Goal: Task Accomplishment & Management: Use online tool/utility

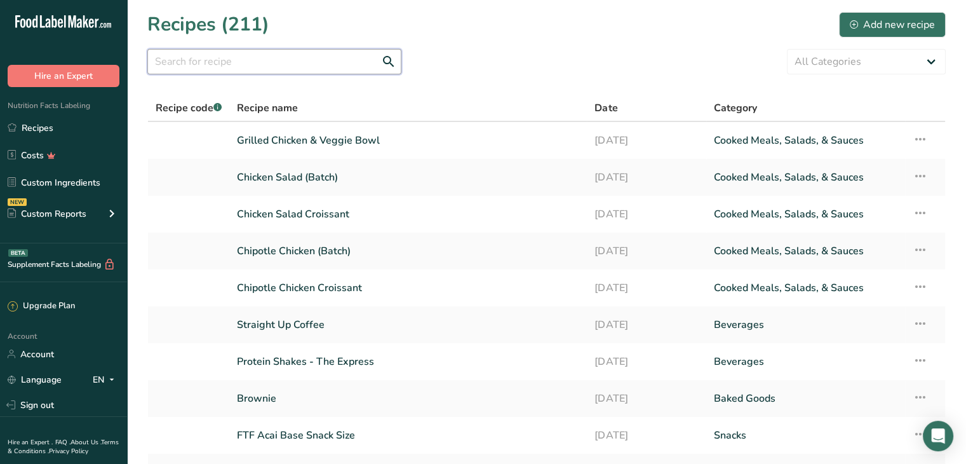
click at [242, 57] on input "text" at bounding box center [274, 61] width 254 height 25
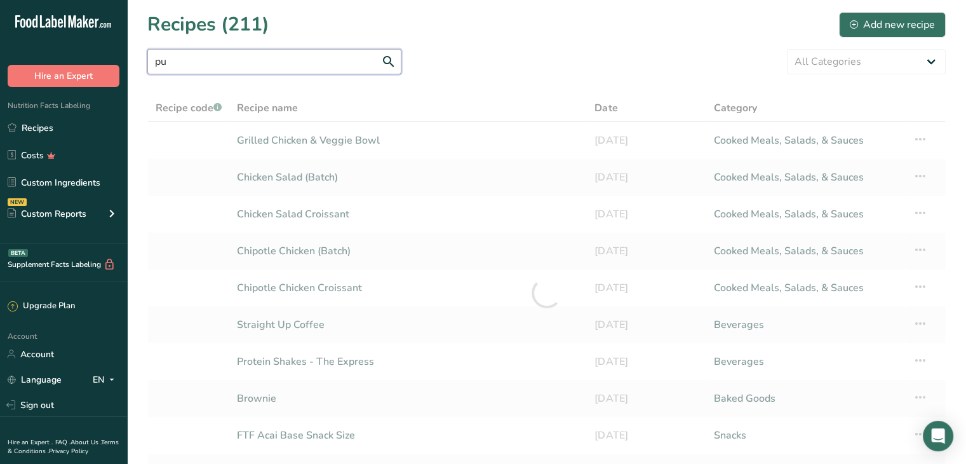
type input "p"
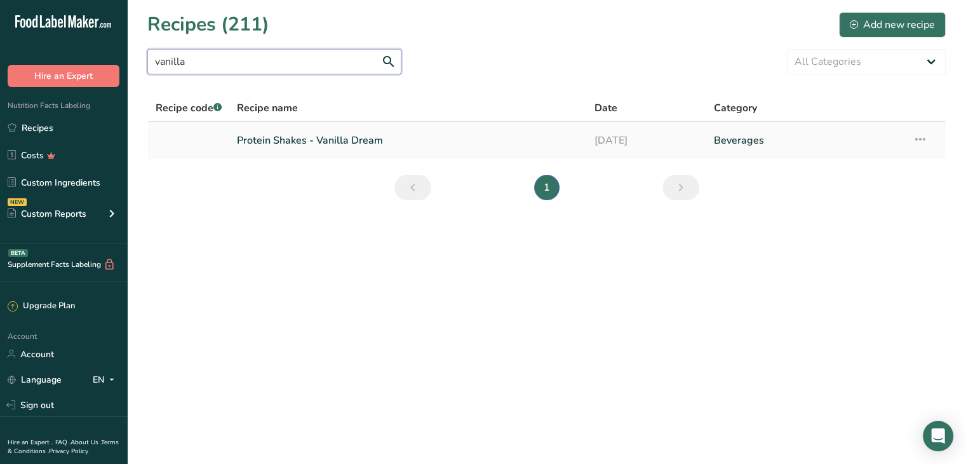
type input "vanilla"
click at [269, 148] on link "Protein Shakes - Vanilla Dream" at bounding box center [408, 140] width 342 height 27
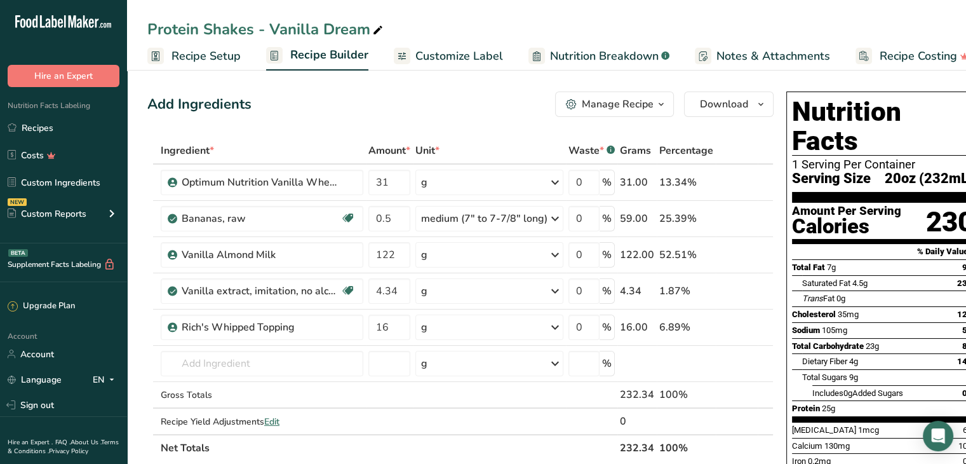
click at [647, 102] on div "Manage Recipe" at bounding box center [618, 104] width 72 height 15
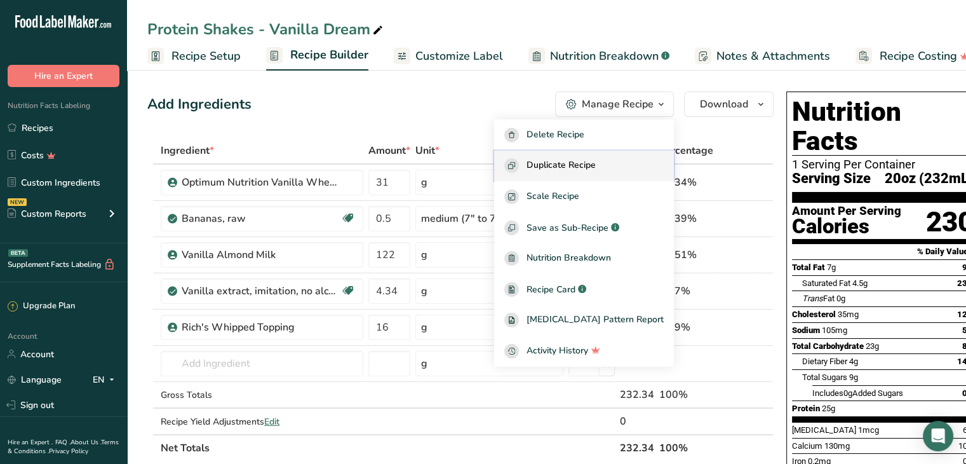
click at [596, 161] on span "Duplicate Recipe" at bounding box center [561, 165] width 69 height 15
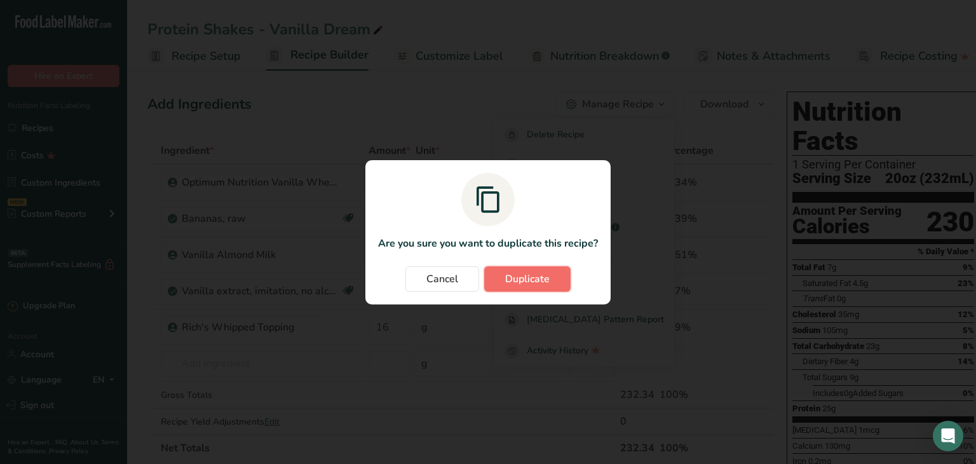
click at [532, 277] on span "Duplicate" at bounding box center [527, 278] width 44 height 15
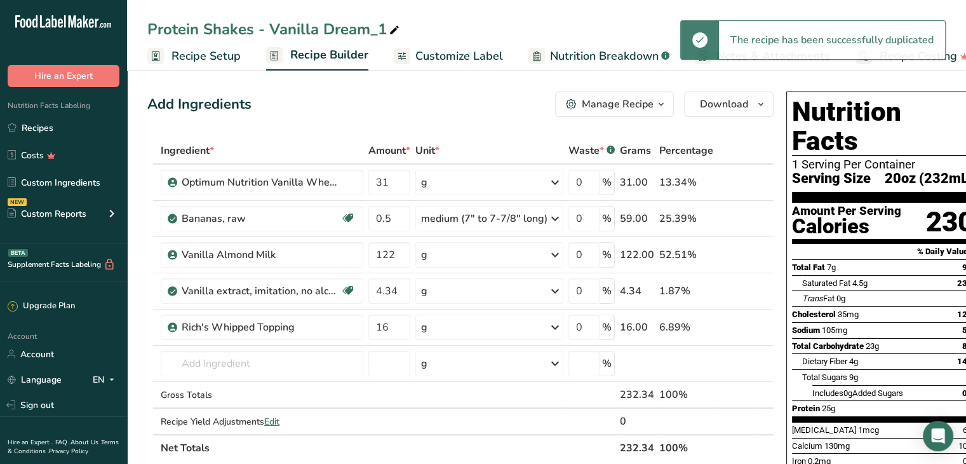
click at [396, 26] on icon at bounding box center [394, 31] width 11 height 18
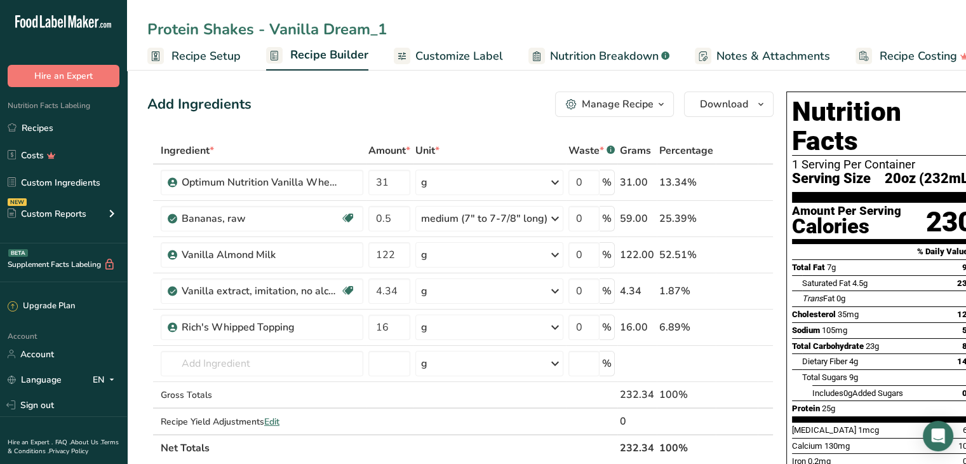
drag, startPoint x: 398, startPoint y: 25, endPoint x: 273, endPoint y: 21, distance: 125.8
click at [273, 21] on input "Protein Shakes - Vanilla Dream_1" at bounding box center [546, 29] width 799 height 23
type input "Protein Shakes - Pumpkin Spice"
drag, startPoint x: 364, startPoint y: 258, endPoint x: 350, endPoint y: 257, distance: 14.0
click at [350, 257] on tr "Vanilla Almond Milk 122 g Weight Units g kg mg See more Volume Units l Volume u…" at bounding box center [460, 255] width 625 height 36
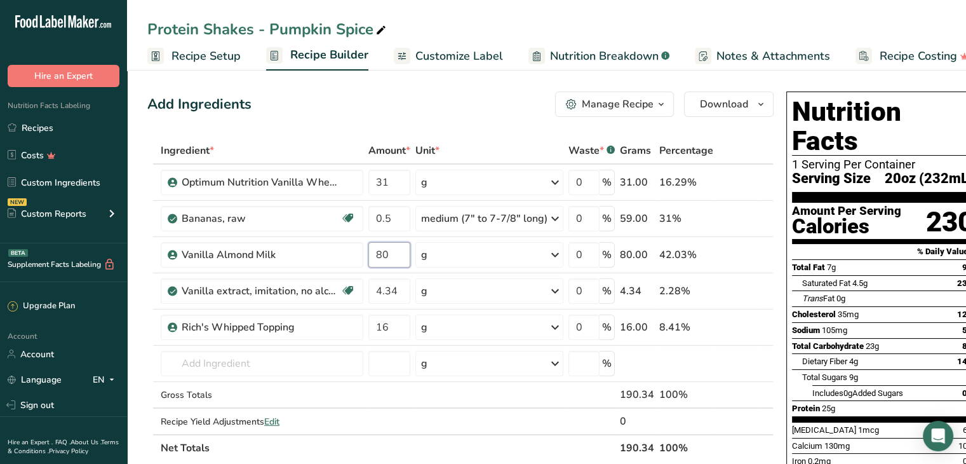
type input "80"
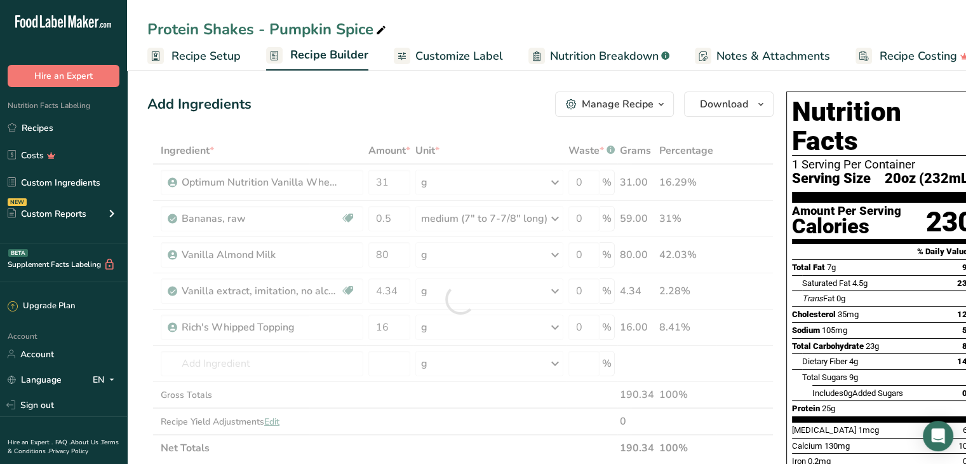
click at [489, 13] on div "Protein Shakes - Pumpkin Spice Recipe Setup Recipe Builder Customize Label Nutr…" at bounding box center [546, 35] width 839 height 71
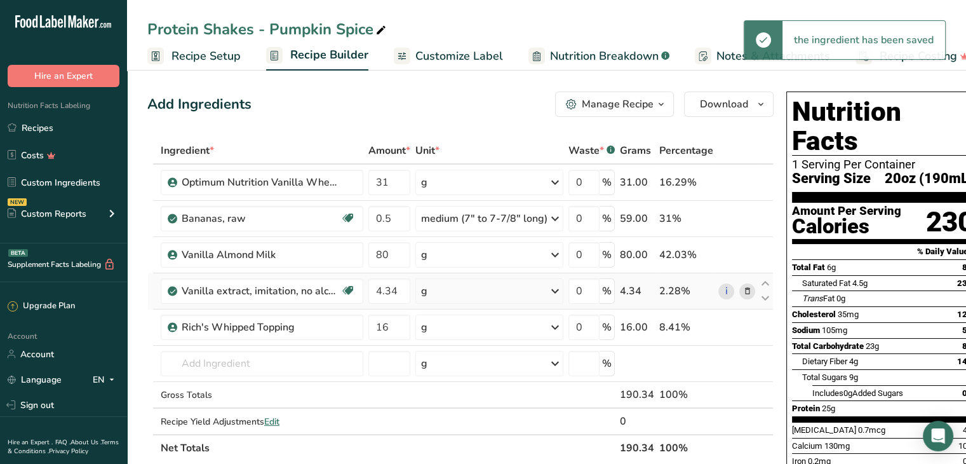
click at [743, 290] on icon at bounding box center [747, 291] width 9 height 13
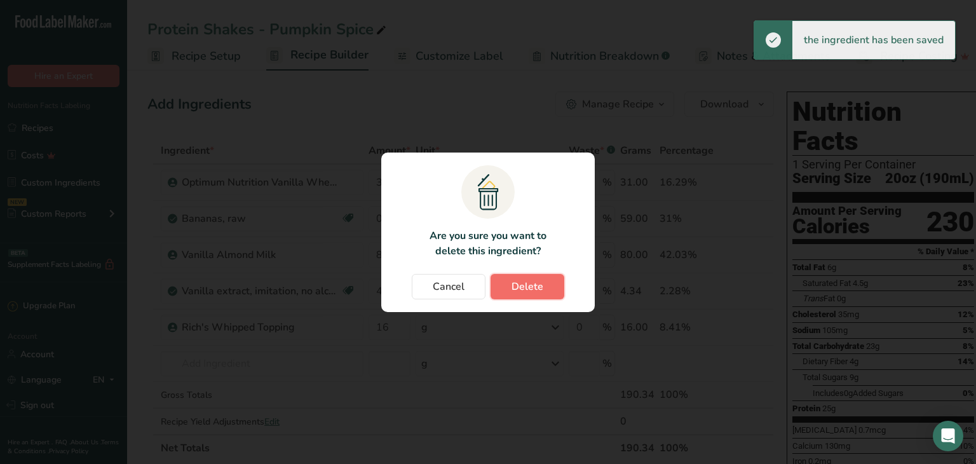
click at [527, 285] on span "Delete" at bounding box center [527, 286] width 32 height 15
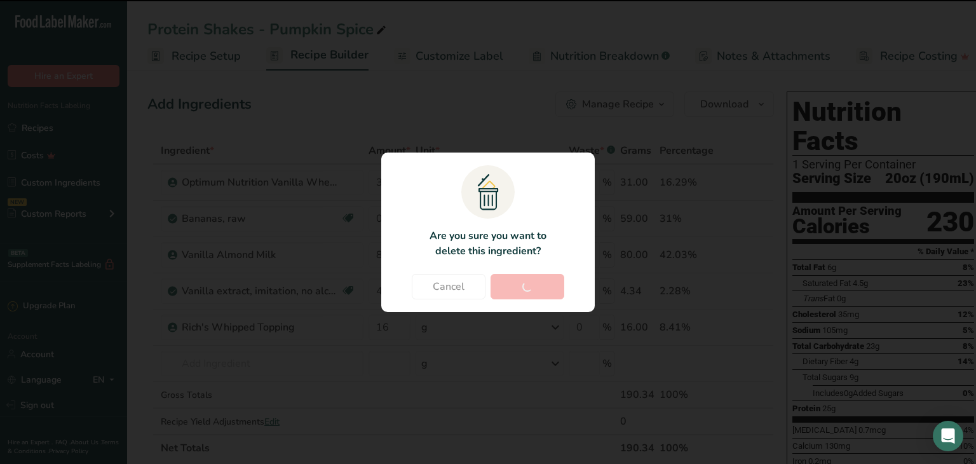
type input "16"
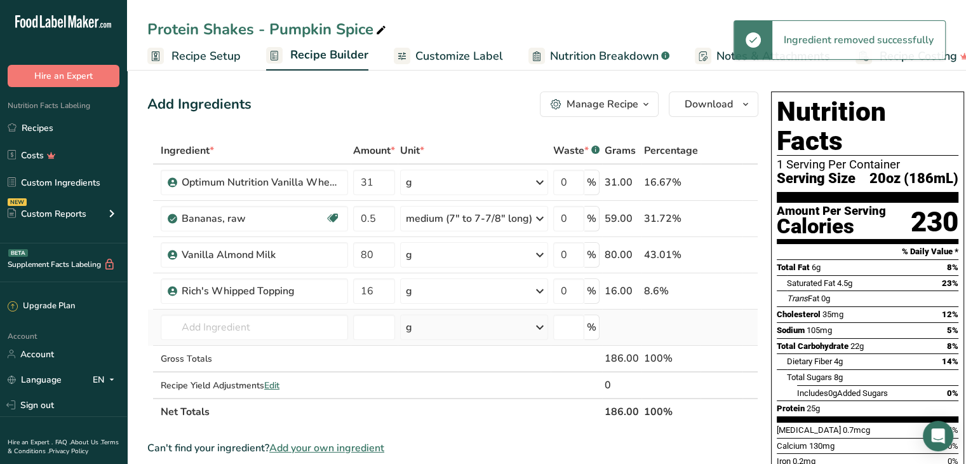
click at [250, 310] on td "Almond flour 1211 Milk, whole, 3.25% milkfat, without added vitamin A and [MEDI…" at bounding box center [254, 327] width 192 height 36
click at [250, 325] on input "text" at bounding box center [254, 326] width 187 height 25
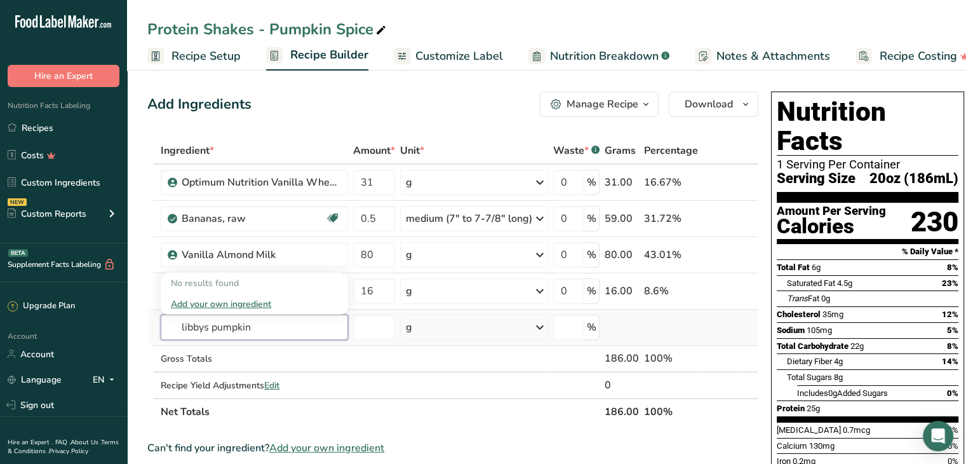
drag, startPoint x: 267, startPoint y: 331, endPoint x: 164, endPoint y: 325, distance: 103.1
click at [164, 325] on input "libbys pumpkin" at bounding box center [254, 326] width 187 height 25
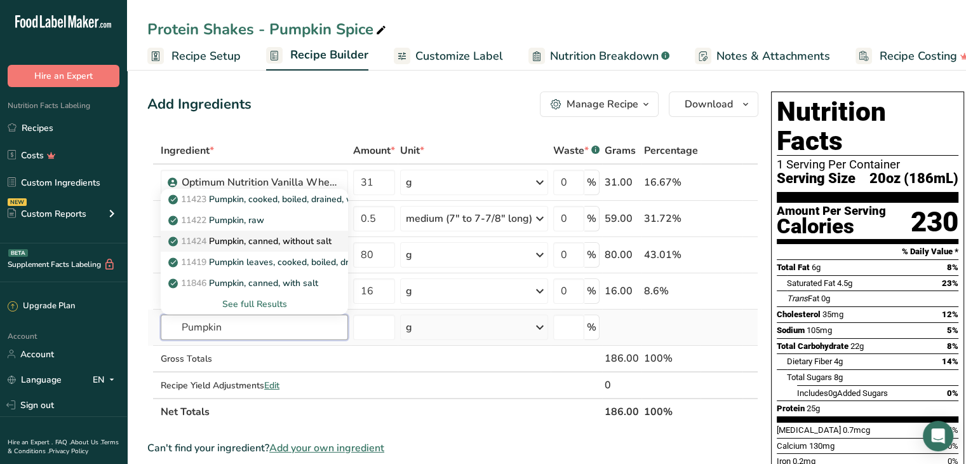
type input "Pumpkin"
click at [248, 238] on p "11424 Pumpkin, canned, without salt" at bounding box center [251, 240] width 161 height 13
type input "Pumpkin, canned, without salt"
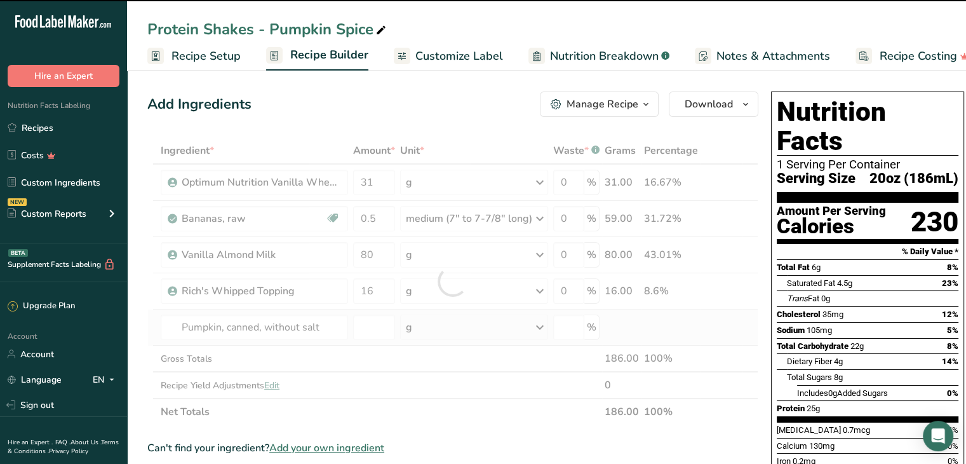
type input "0"
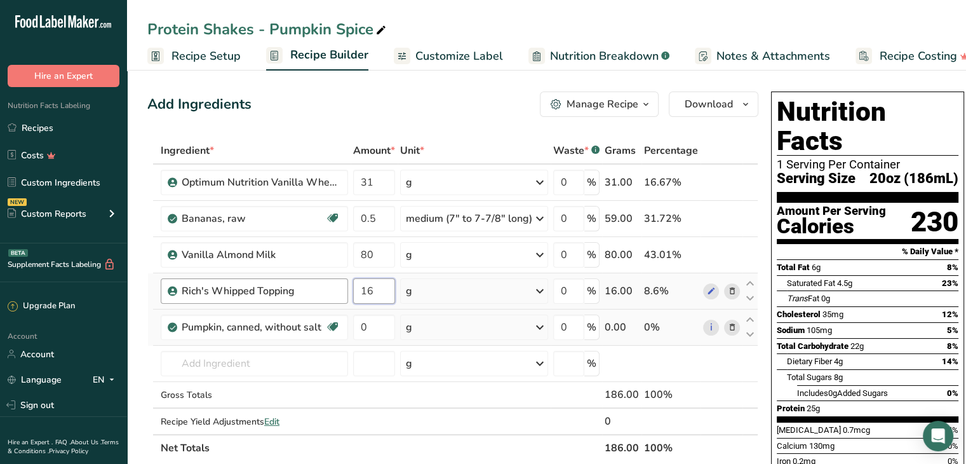
drag, startPoint x: 382, startPoint y: 287, endPoint x: 343, endPoint y: 296, distance: 40.5
click at [343, 296] on tr "Rich's Whipped Topping 16 g Weight Units g kg mg See more Volume Units l Volume…" at bounding box center [453, 291] width 610 height 36
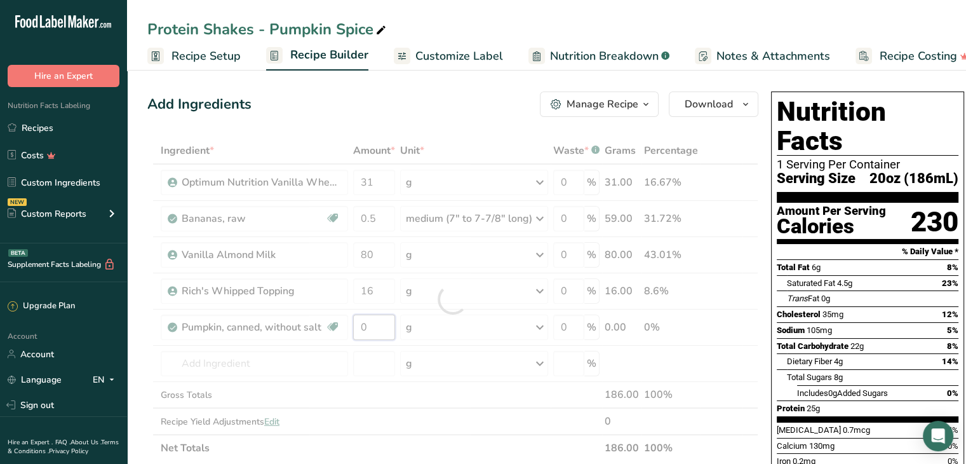
drag, startPoint x: 379, startPoint y: 322, endPoint x: 334, endPoint y: 327, distance: 46.0
click at [334, 327] on div "Ingredient * Amount * Unit * Waste * .a-a{fill:#347362;}.b-a{fill:#fff;} Grams …" at bounding box center [452, 299] width 611 height 324
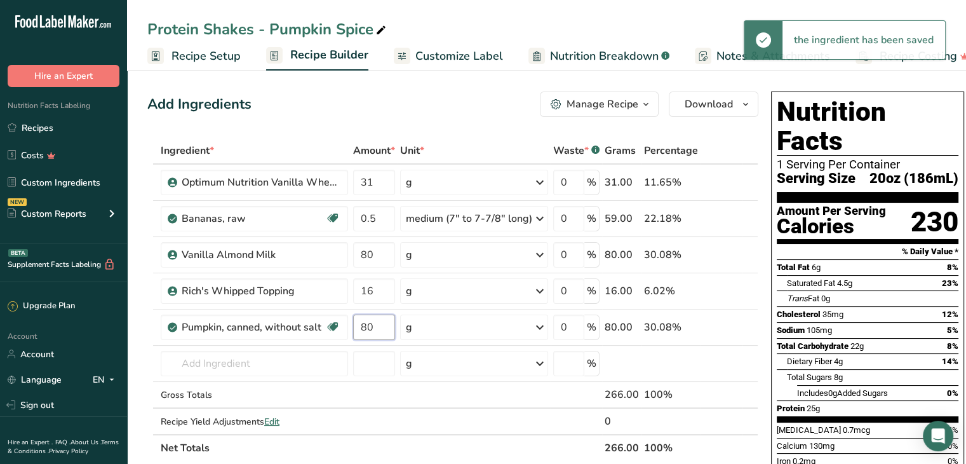
type input "80"
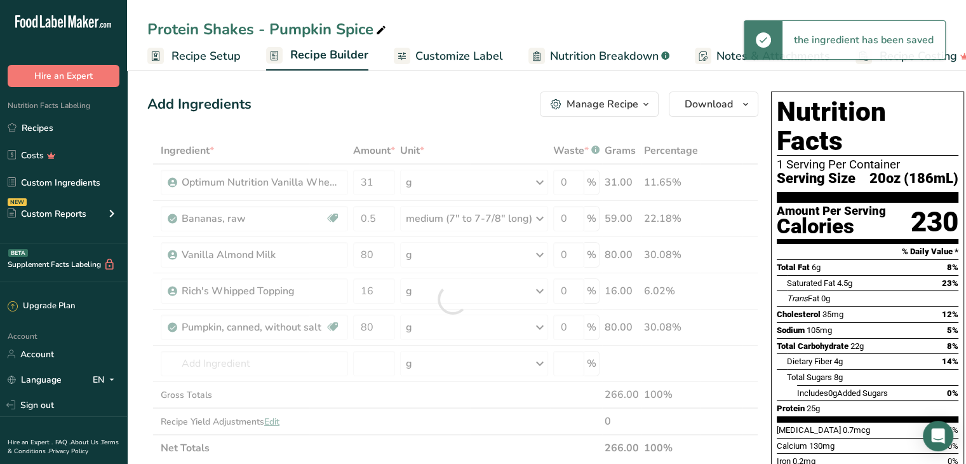
click at [459, 15] on div "Protein Shakes - Pumpkin Spice Recipe Setup Recipe Builder Customize Label Nutr…" at bounding box center [546, 35] width 839 height 71
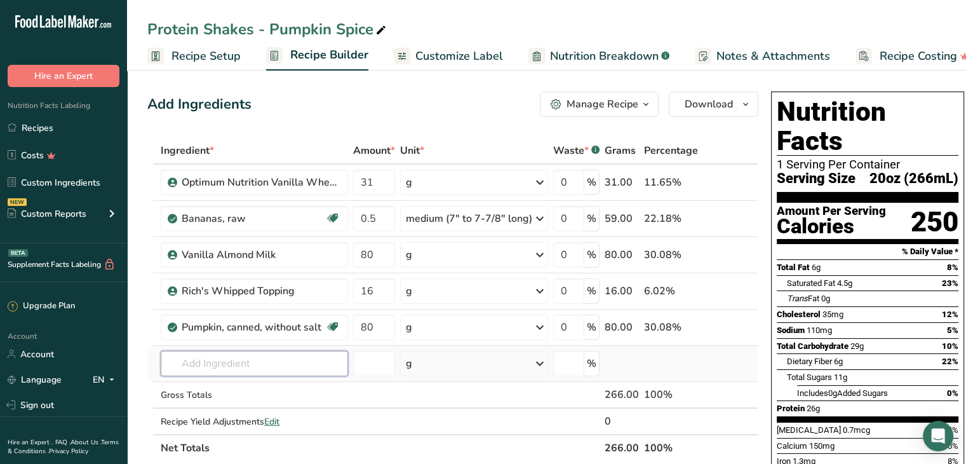
click at [270, 361] on input "text" at bounding box center [254, 363] width 187 height 25
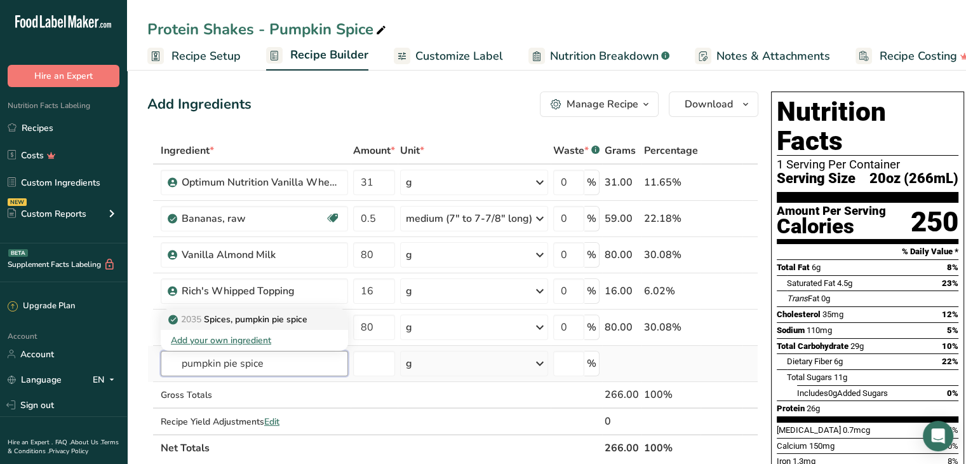
type input "pumpkin pie spice"
click at [282, 318] on p "2035 Spices, pumpkin pie spice" at bounding box center [239, 319] width 137 height 13
type input "Spices, pumpkin pie spice"
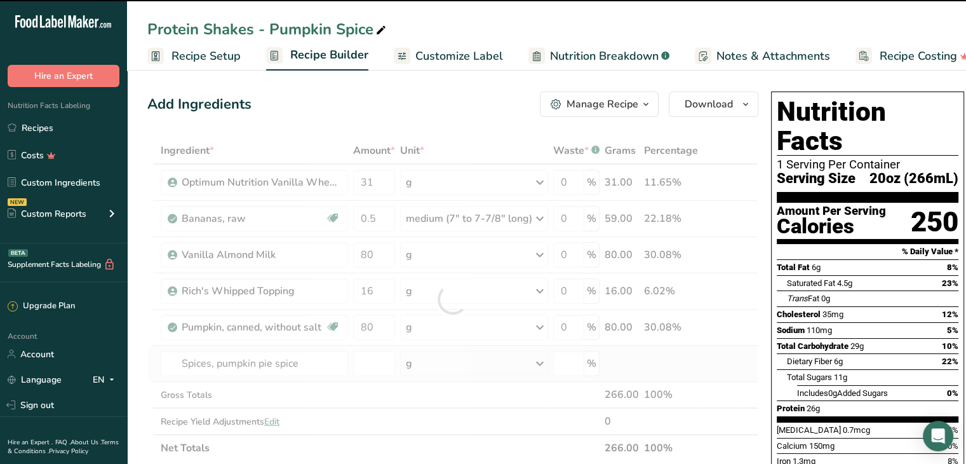
type input "0"
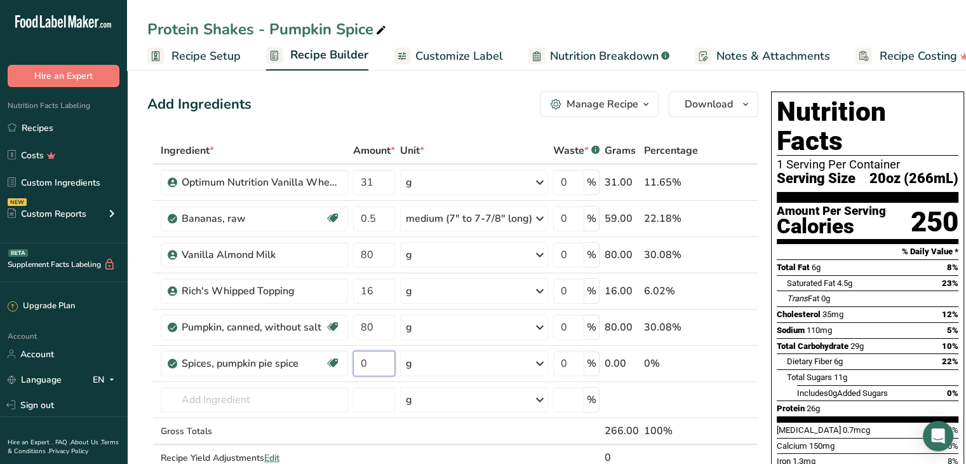
drag, startPoint x: 377, startPoint y: 360, endPoint x: 348, endPoint y: 363, distance: 29.4
click at [348, 363] on tr "Spices, pumpkin pie spice Source of Antioxidants Dairy free Gluten free Vegan V…" at bounding box center [453, 364] width 610 height 36
type input "5"
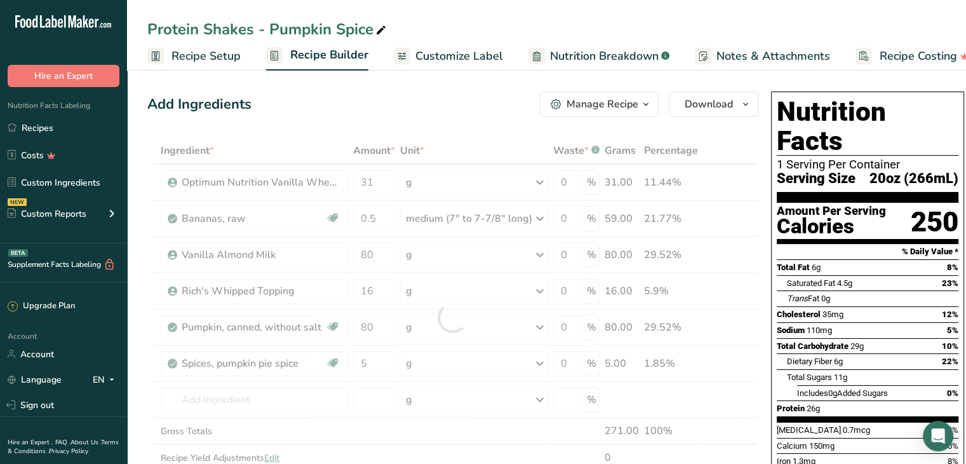
click at [452, 5] on div "Protein Shakes - Pumpkin Spice Recipe Setup Recipe Builder Customize Label Nutr…" at bounding box center [546, 35] width 839 height 71
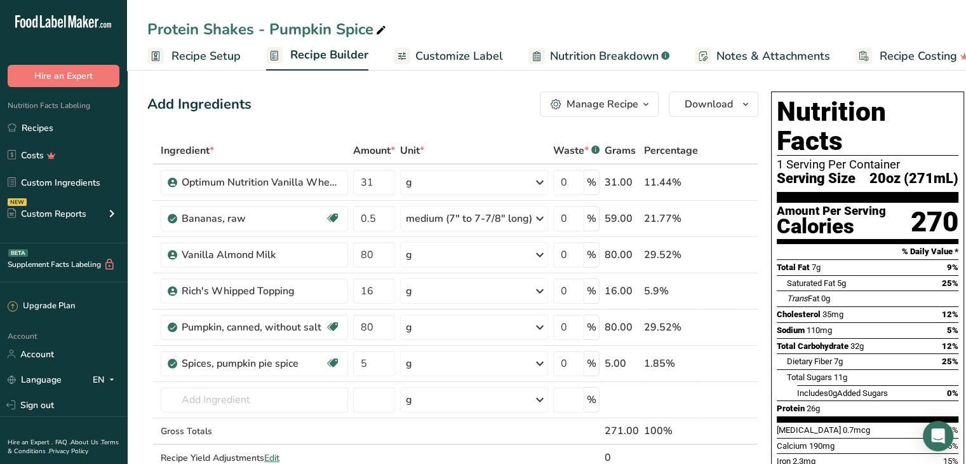
click at [475, 20] on div "Protein Shakes - Pumpkin Spice" at bounding box center [546, 29] width 839 height 23
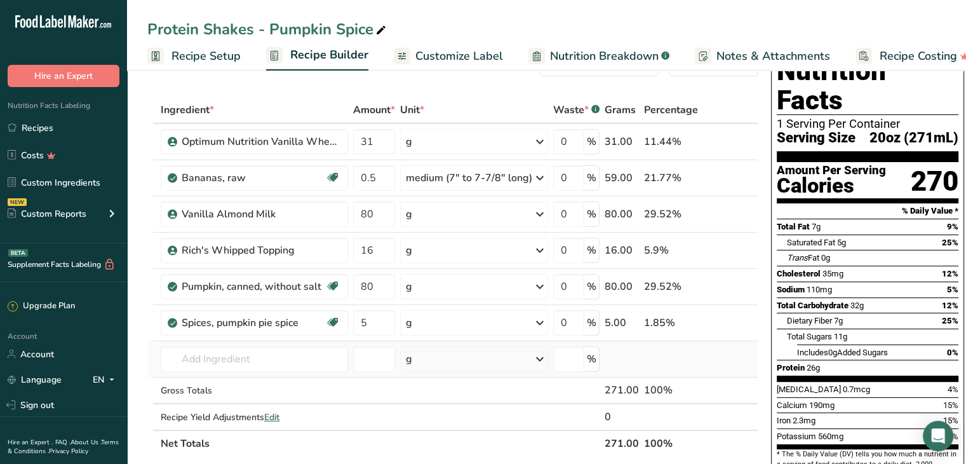
scroll to position [64, 0]
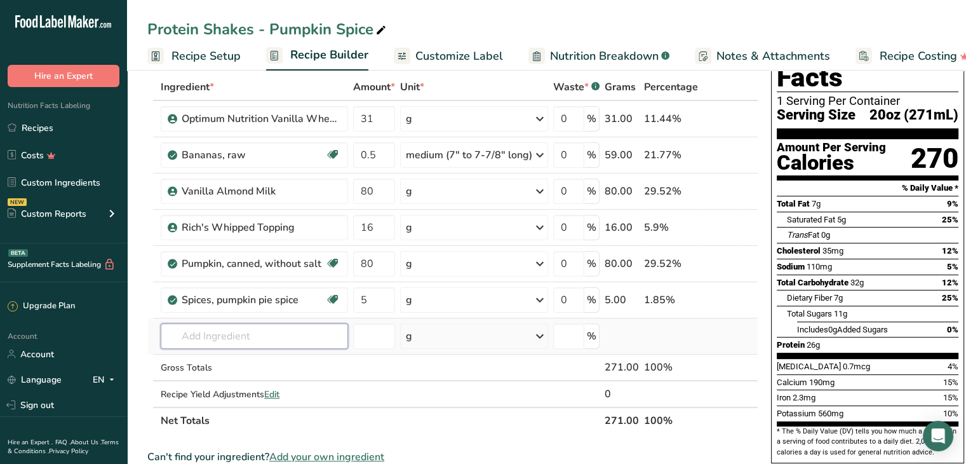
click at [259, 343] on input "text" at bounding box center [254, 335] width 187 height 25
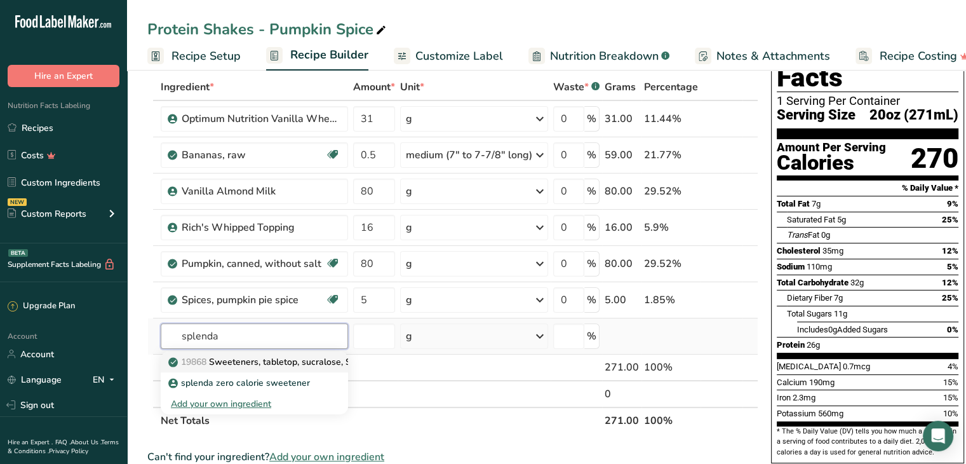
type input "splenda"
click at [274, 363] on p "19868 Sweeteners, tabletop, sucralose, SPLENDA packets" at bounding box center [296, 361] width 250 height 13
type input "Sweeteners, tabletop, sucralose, SPLENDA packets"
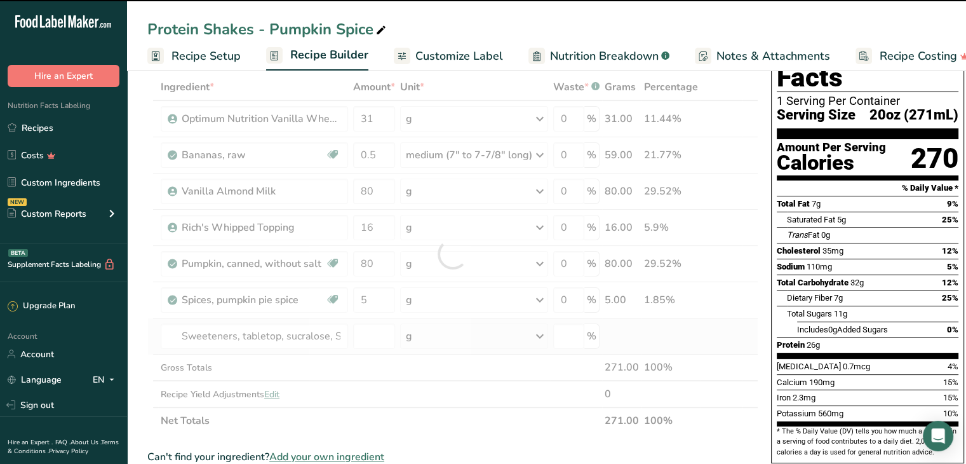
type input "0"
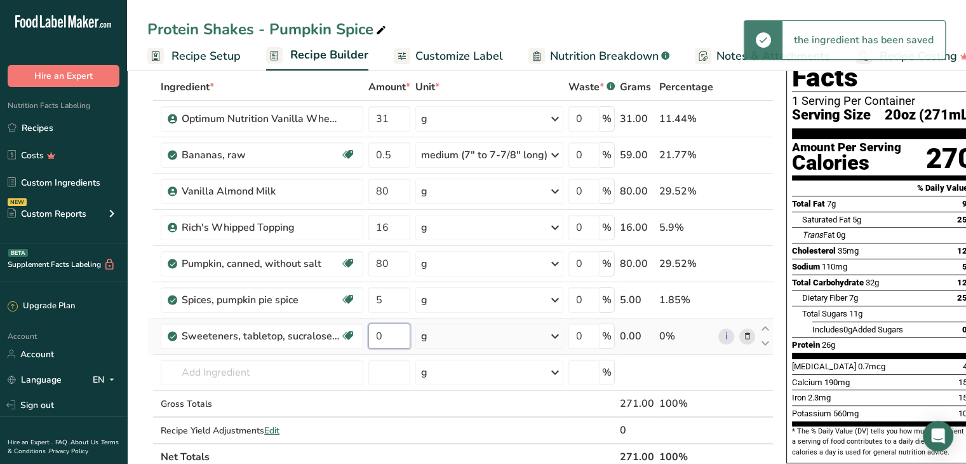
drag, startPoint x: 396, startPoint y: 334, endPoint x: 374, endPoint y: 341, distance: 23.9
click at [374, 341] on input "0" at bounding box center [389, 335] width 42 height 25
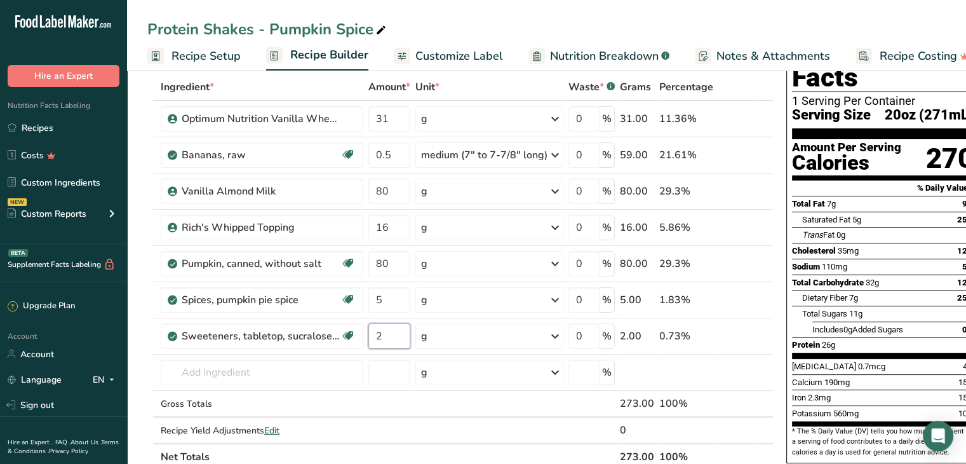
type input "2"
click at [256, 361] on div "Ingredient * Amount * Unit * Waste * .a-a{fill:#347362;}.b-a{fill:#fff;} Grams …" at bounding box center [460, 272] width 626 height 396
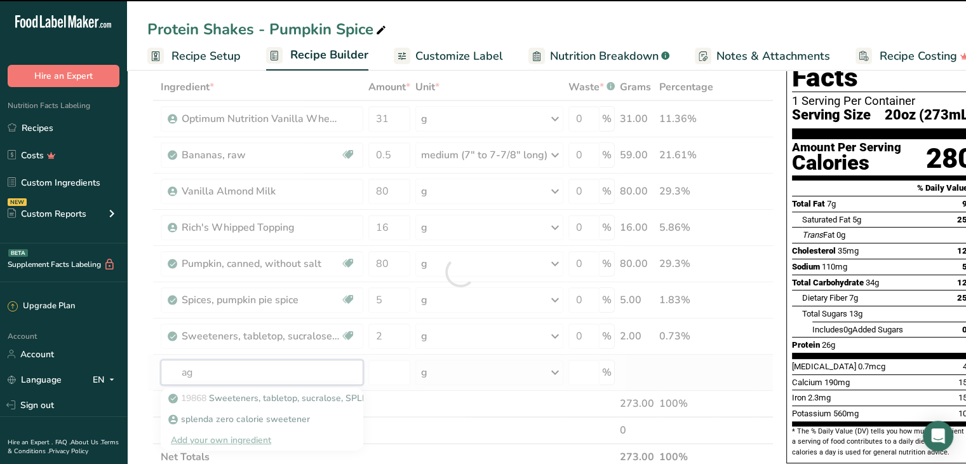
type input "aga"
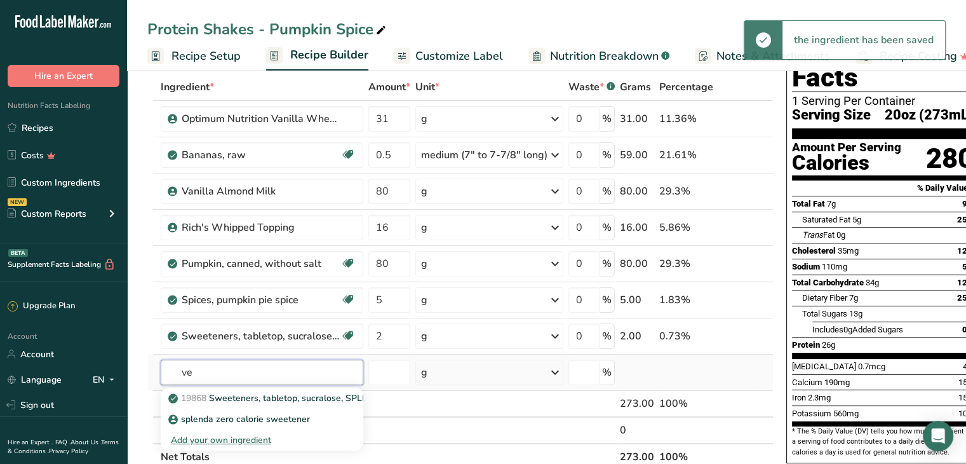
type input "v"
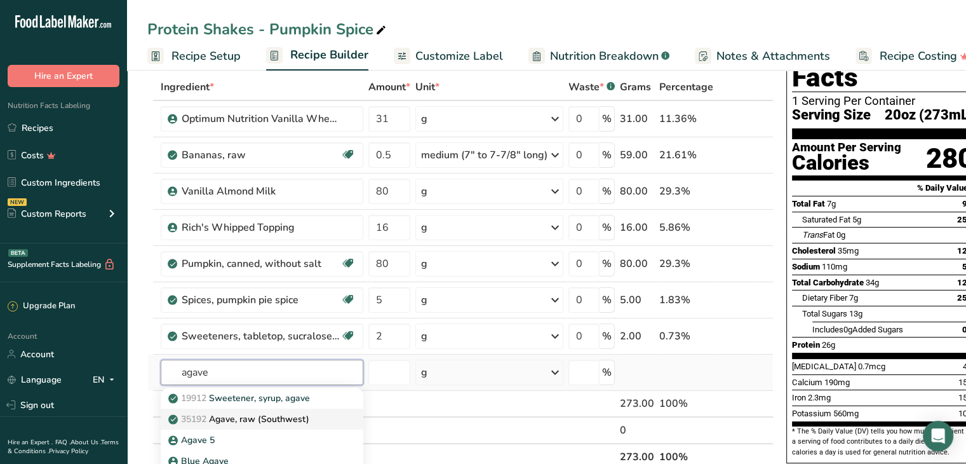
scroll to position [127, 0]
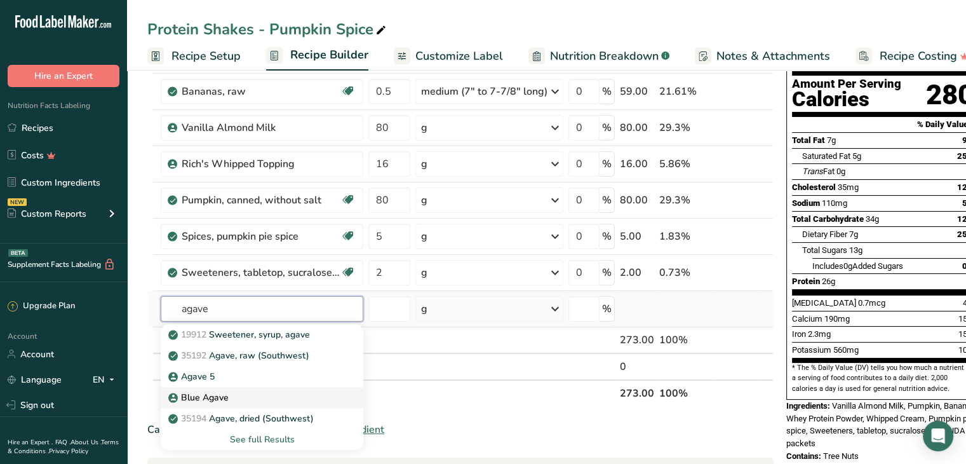
type input "agave"
click at [231, 395] on div "Blue Agave" at bounding box center [252, 397] width 162 height 13
type input "Blue Agave"
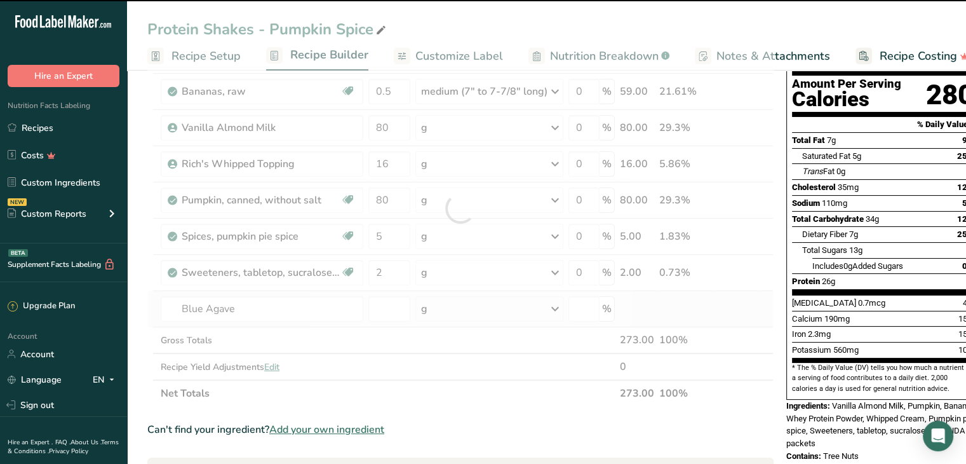
type input "0"
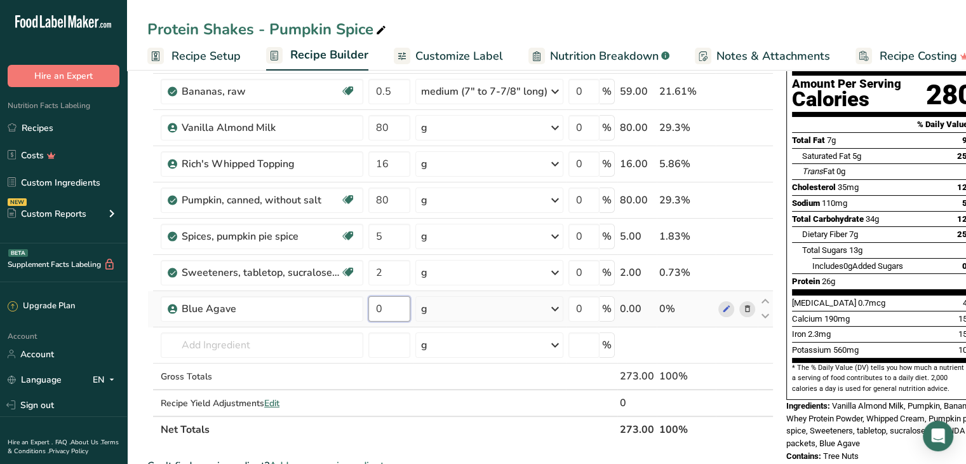
drag, startPoint x: 408, startPoint y: 303, endPoint x: 371, endPoint y: 304, distance: 37.5
click at [371, 304] on input "0" at bounding box center [389, 308] width 42 height 25
type input "21.8"
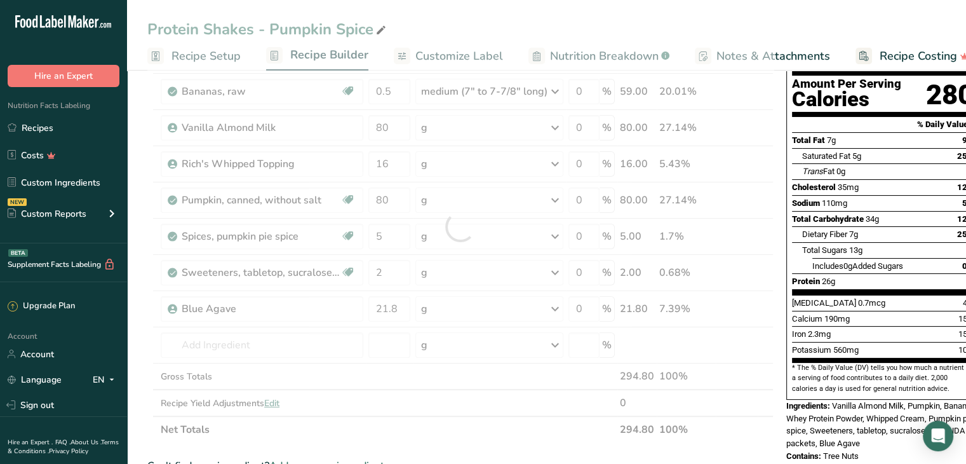
click at [498, 8] on div "Protein Shakes - Pumpkin Spice Recipe Setup Recipe Builder Customize Label Nutr…" at bounding box center [546, 35] width 839 height 71
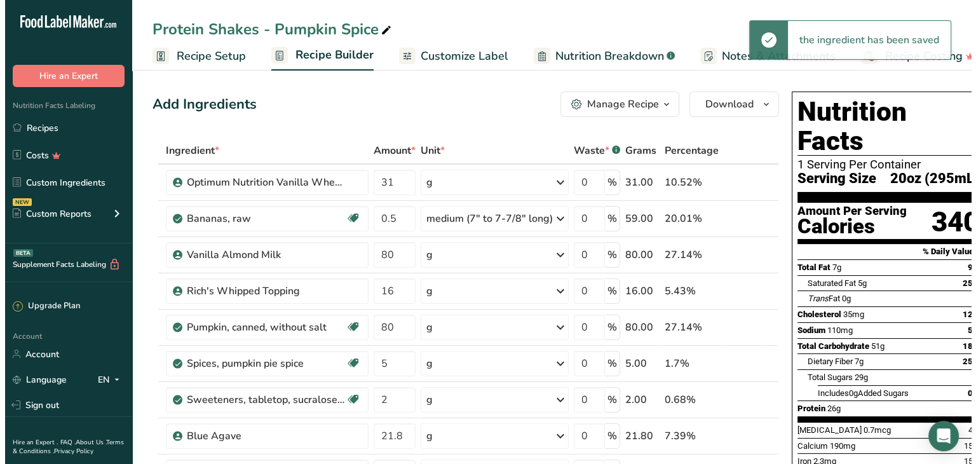
scroll to position [64, 0]
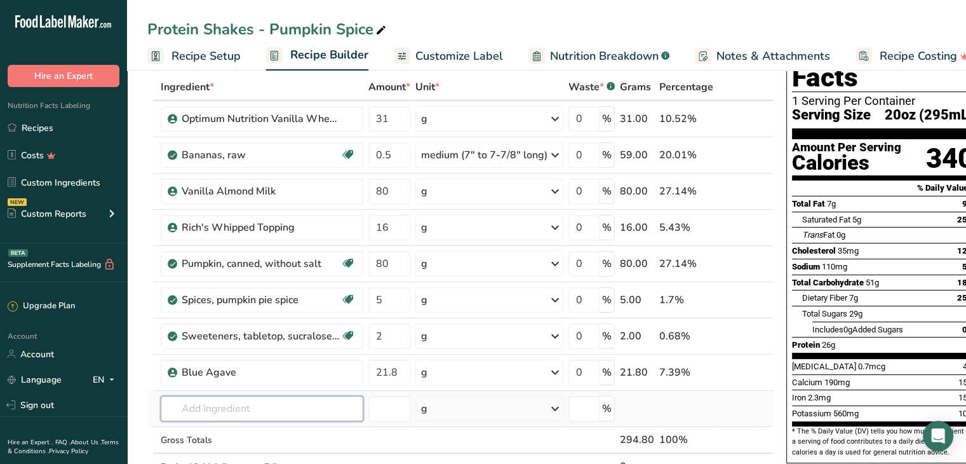
click at [226, 402] on input "text" at bounding box center [262, 408] width 203 height 25
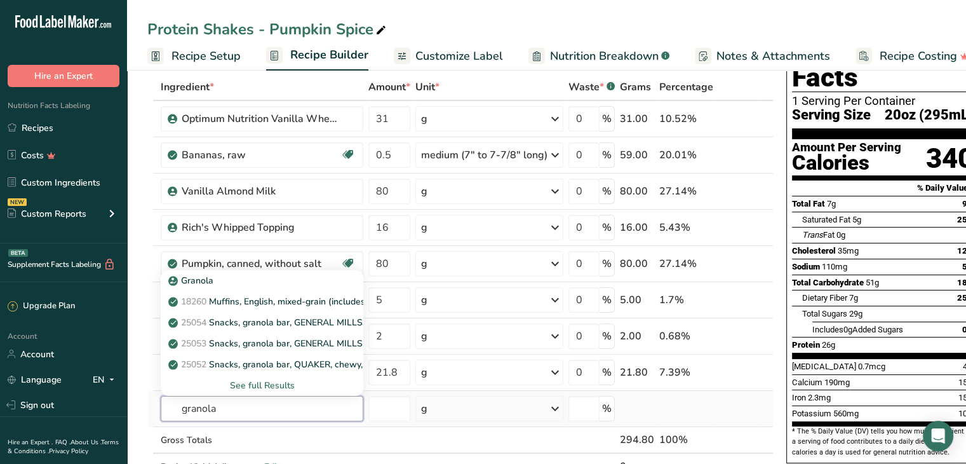
type input "granola"
click at [261, 384] on div "See full Results" at bounding box center [262, 385] width 182 height 13
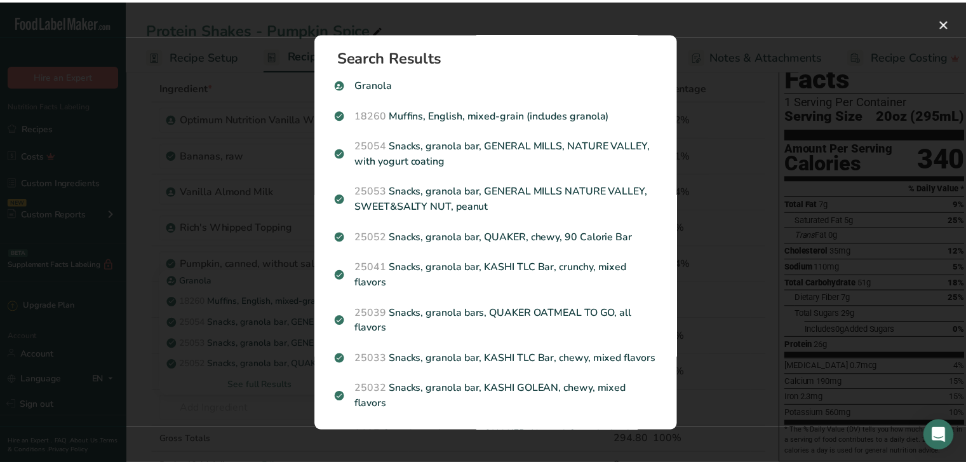
scroll to position [0, 0]
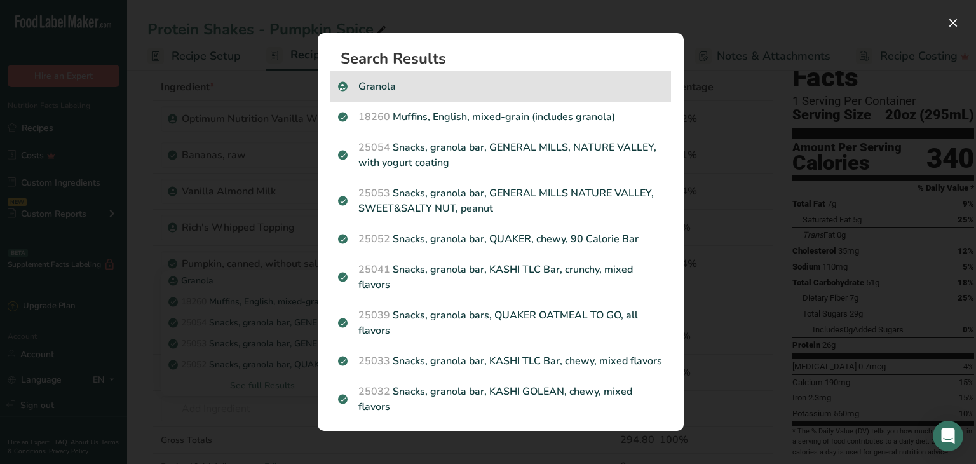
click at [388, 86] on p "Granola" at bounding box center [500, 86] width 325 height 15
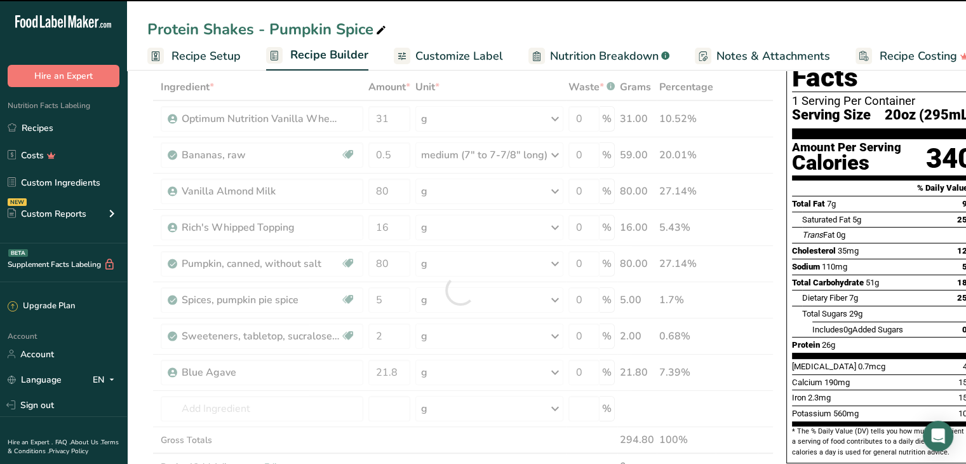
type input "0"
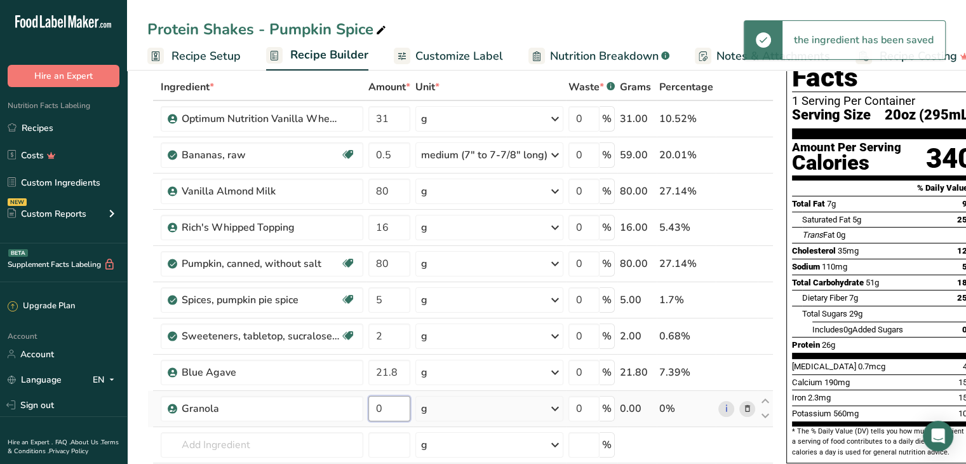
drag, startPoint x: 403, startPoint y: 414, endPoint x: 361, endPoint y: 420, distance: 42.4
click at [361, 420] on tr "Granola 0 g Weight Units g kg mg See more Volume Units l Volume units require a…" at bounding box center [460, 409] width 625 height 36
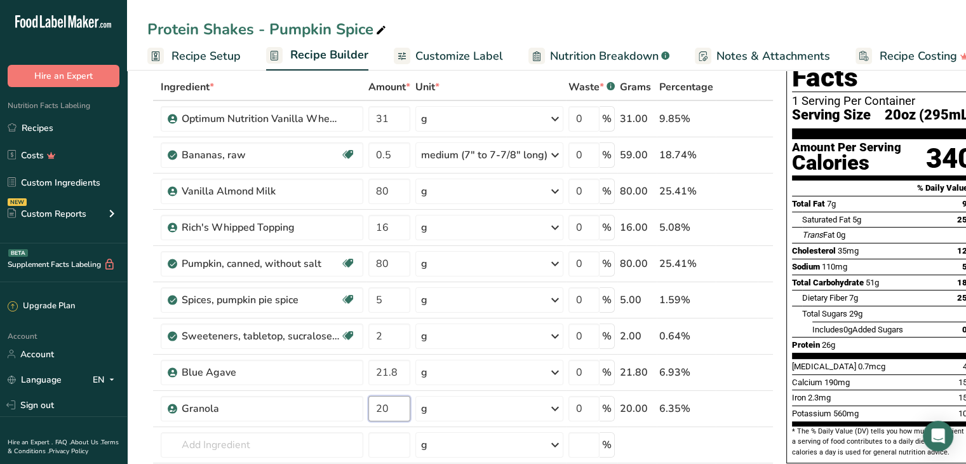
type input "20"
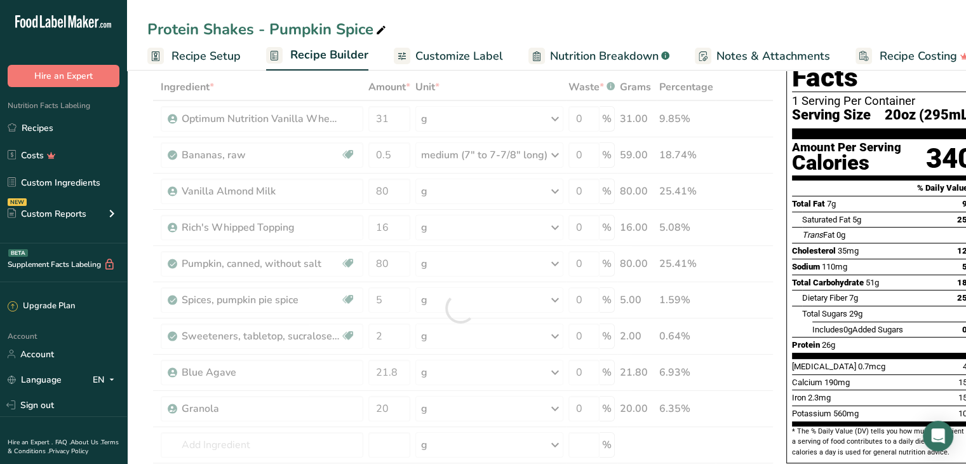
click at [507, 19] on div "Protein Shakes - Pumpkin Spice" at bounding box center [546, 29] width 839 height 23
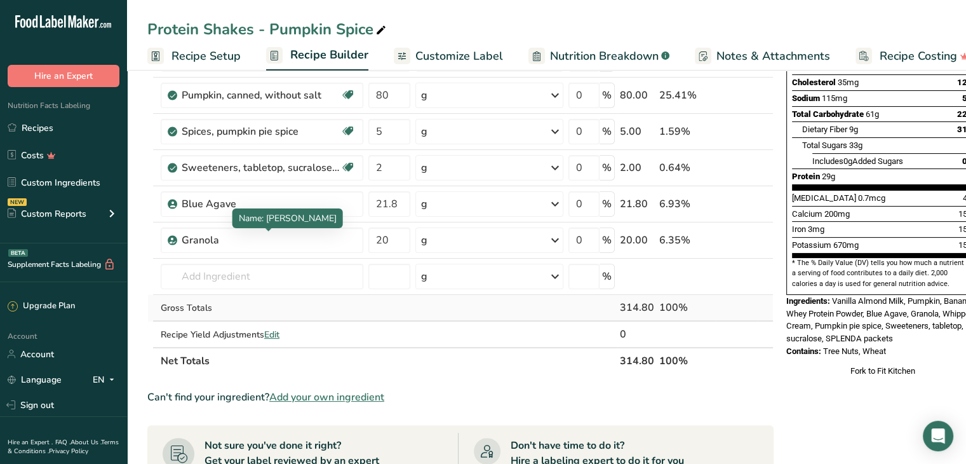
scroll to position [254, 0]
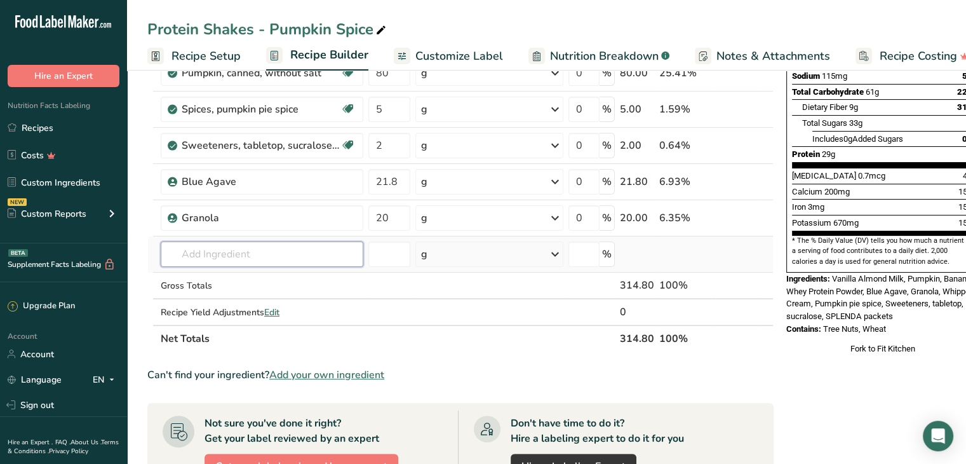
click at [216, 250] on input "text" at bounding box center [262, 253] width 203 height 25
click at [745, 217] on icon at bounding box center [747, 218] width 9 height 13
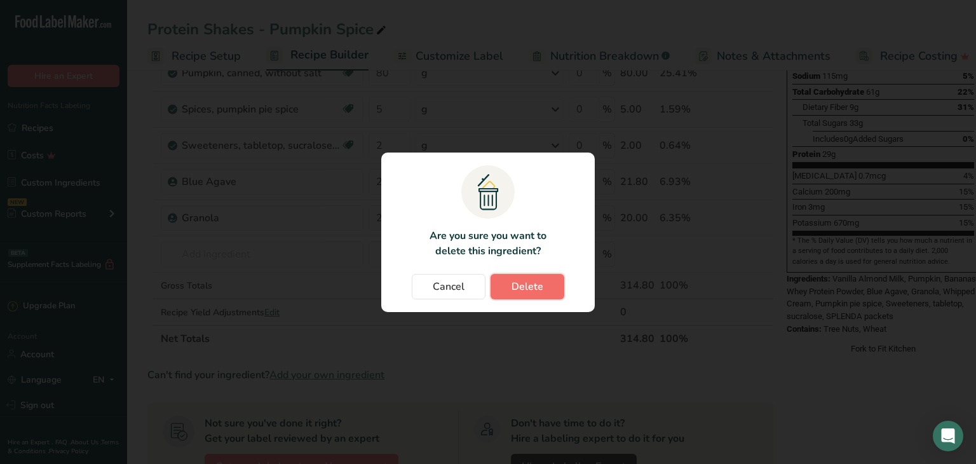
click at [515, 285] on span "Delete" at bounding box center [527, 286] width 32 height 15
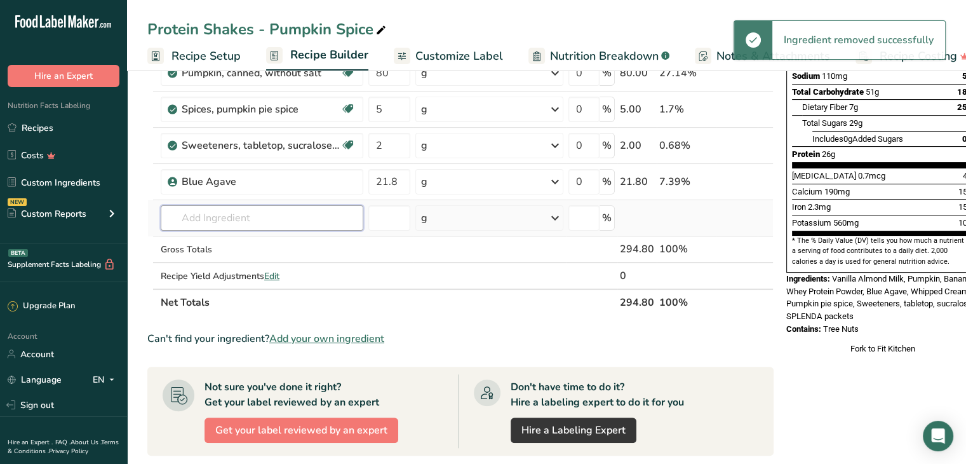
click at [245, 222] on input "text" at bounding box center [262, 217] width 203 height 25
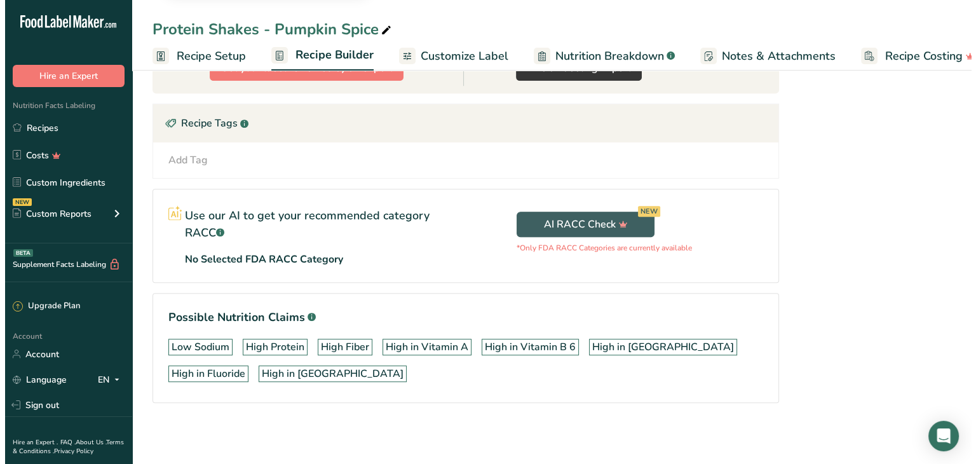
scroll to position [305, 0]
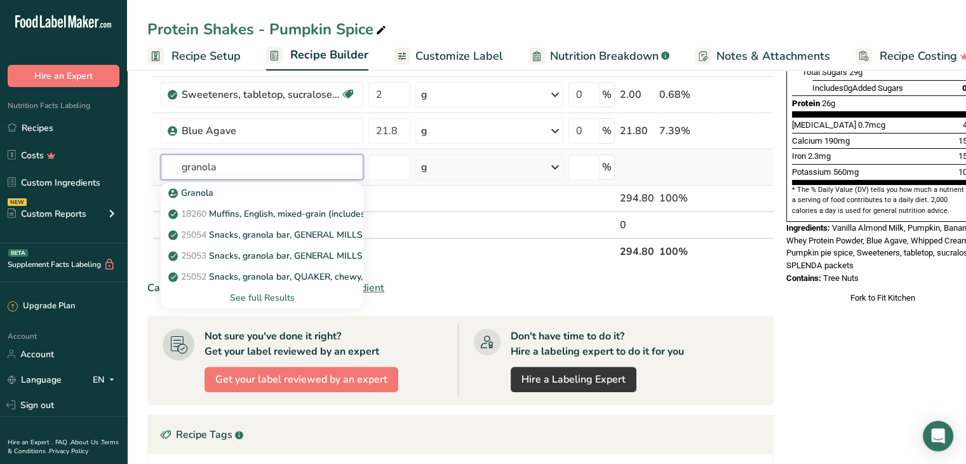
type input "granola"
click at [273, 296] on div "See full Results" at bounding box center [262, 297] width 182 height 13
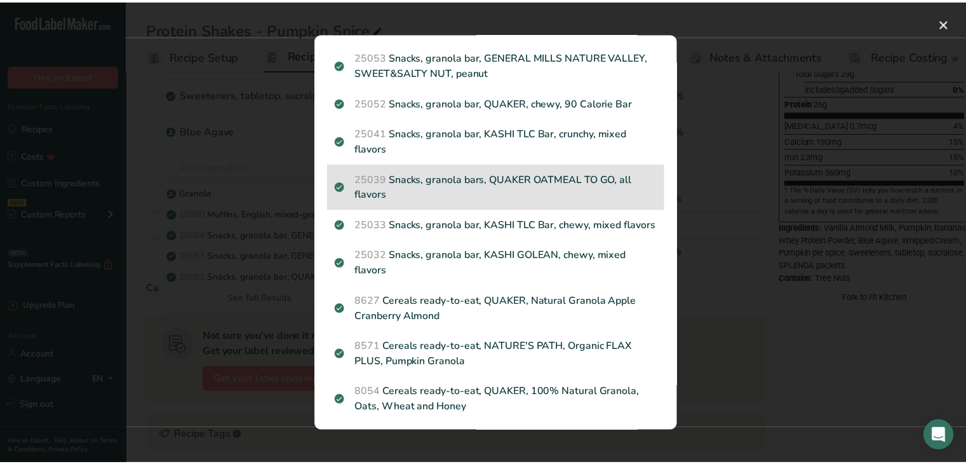
scroll to position [0, 0]
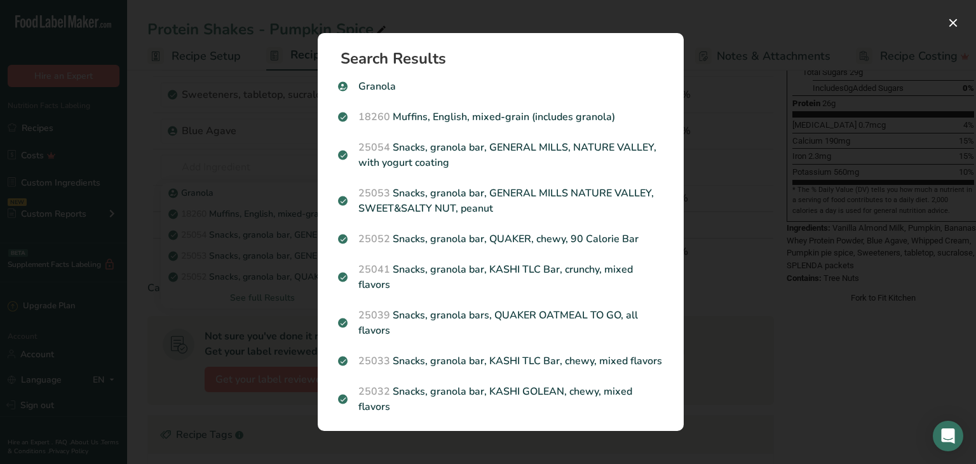
click at [760, 46] on div "Search results modal" at bounding box center [488, 232] width 976 height 464
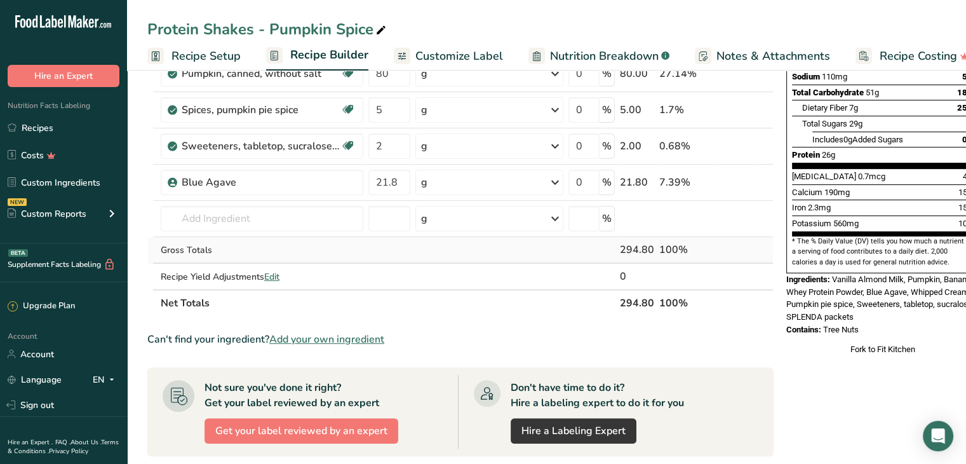
scroll to position [254, 0]
click at [334, 336] on span "Add your own ingredient" at bounding box center [326, 338] width 115 height 15
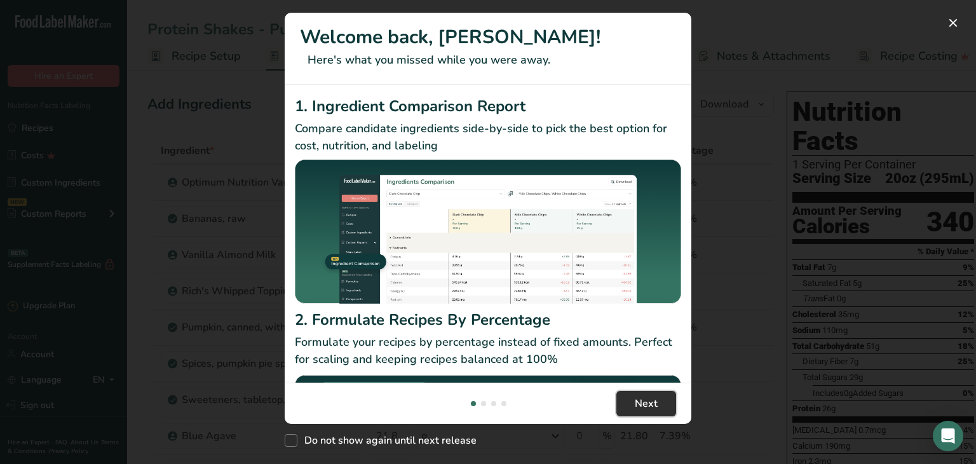
click at [637, 400] on span "Next" at bounding box center [646, 403] width 23 height 15
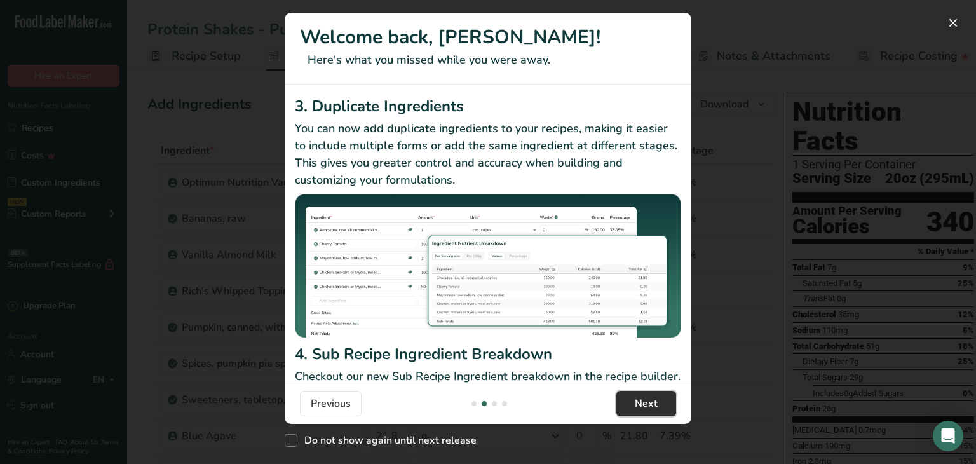
click at [637, 400] on span "Next" at bounding box center [646, 403] width 23 height 15
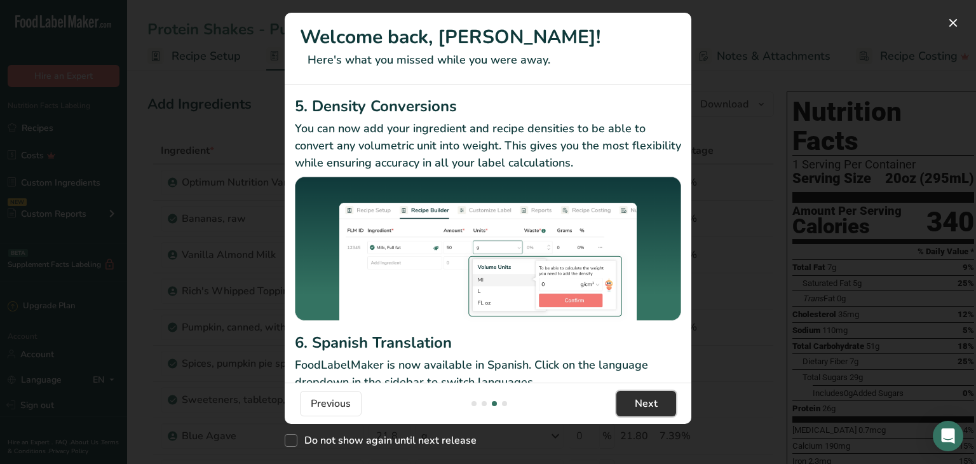
click at [637, 400] on span "Next" at bounding box center [646, 403] width 23 height 15
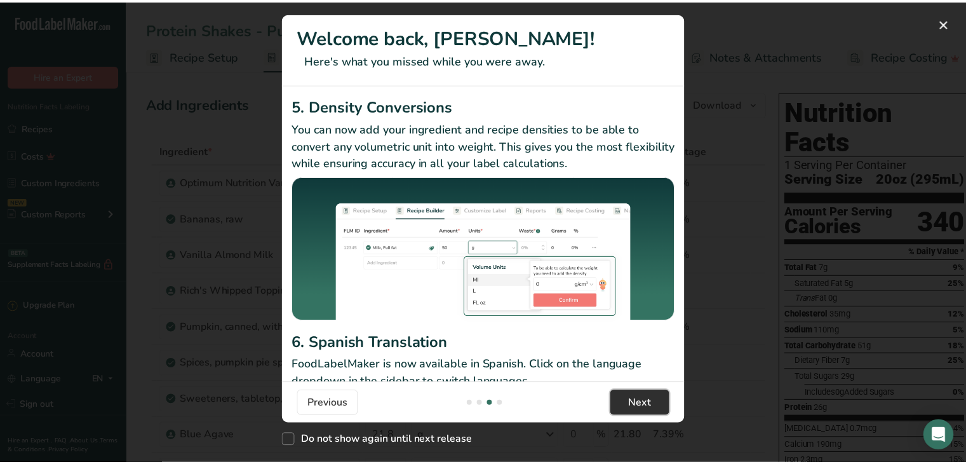
scroll to position [0, 1220]
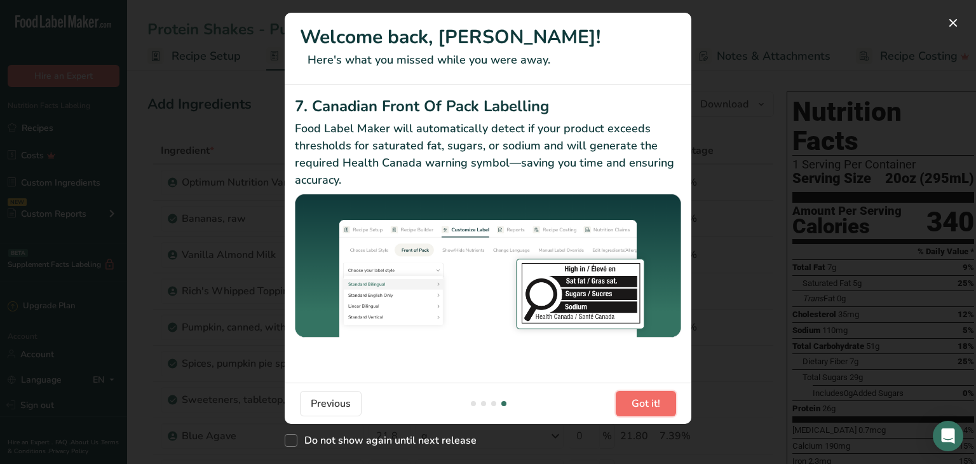
click at [637, 400] on span "Got it!" at bounding box center [645, 403] width 29 height 15
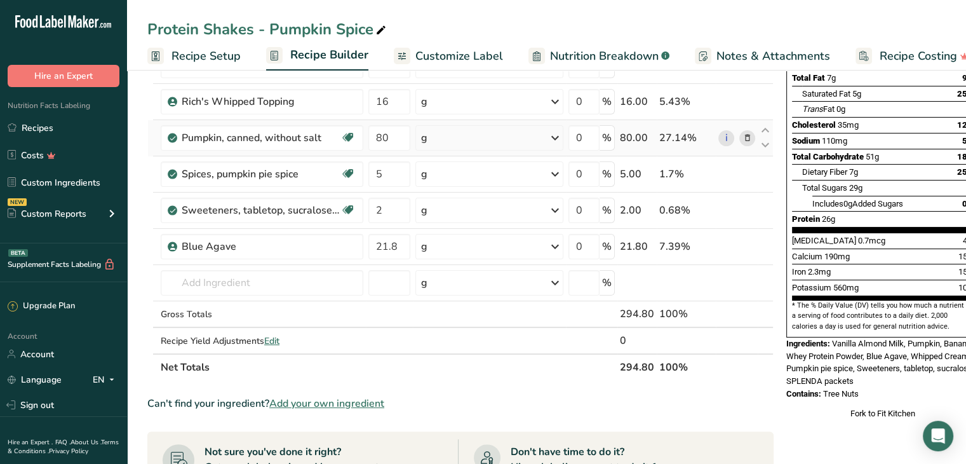
scroll to position [191, 0]
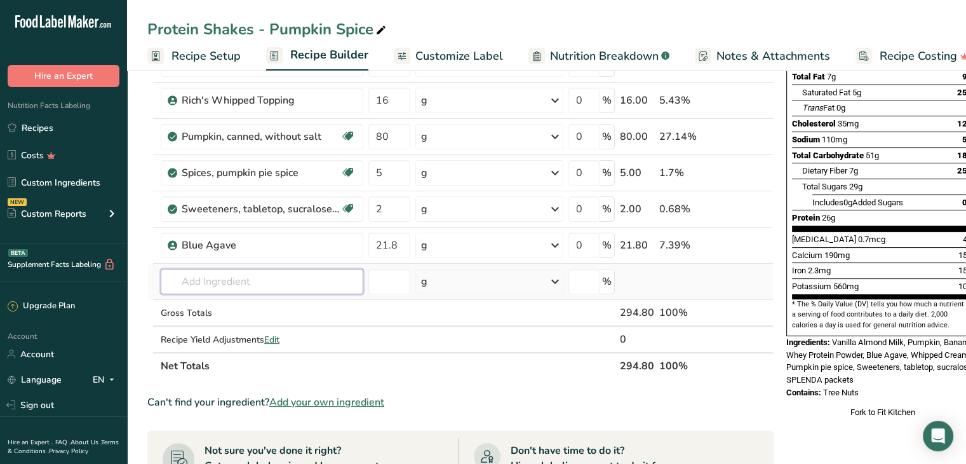
click at [285, 291] on input "text" at bounding box center [262, 281] width 203 height 25
click at [325, 400] on span "Add your own ingredient" at bounding box center [326, 402] width 115 height 15
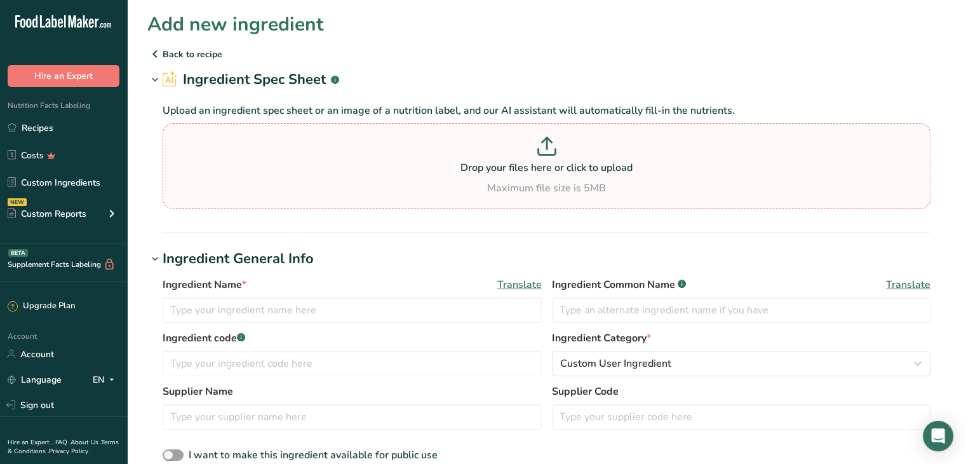
click at [544, 151] on icon at bounding box center [546, 146] width 19 height 19
click at [544, 151] on input "Drop your files here or click to upload Maximum file size is 5MB" at bounding box center [547, 166] width 768 height 86
type input "C:\fakepath\Screenshot 2025-09-16 111131.png"
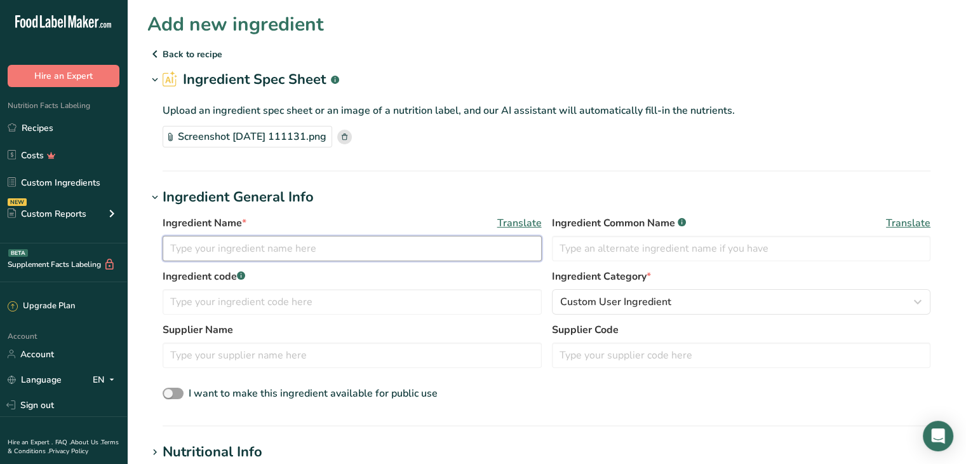
click at [299, 250] on input "text" at bounding box center [352, 248] width 379 height 25
type input "Granola (Honey Oat, Gluten Free, Grandy Oats)"
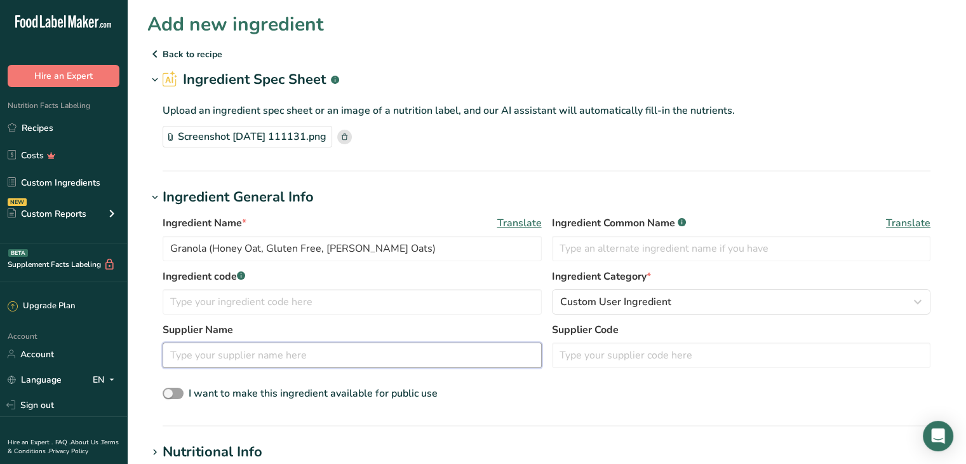
click at [285, 348] on input "text" at bounding box center [352, 354] width 379 height 25
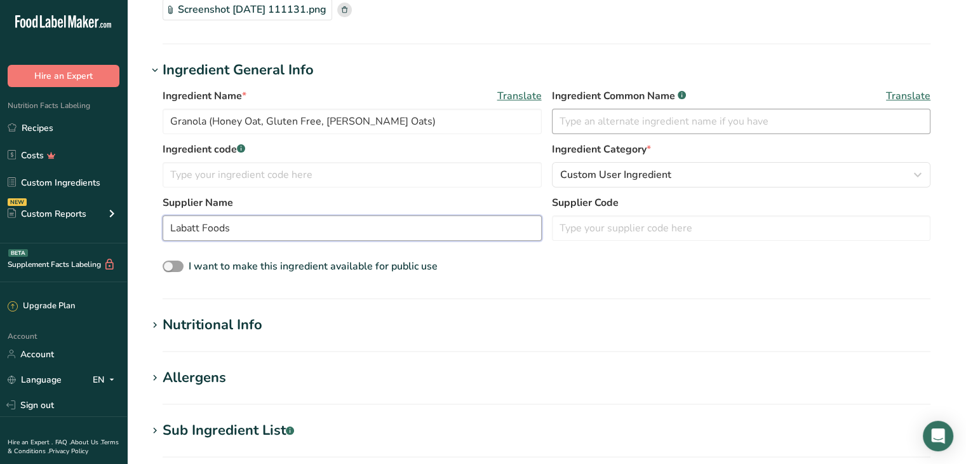
type input "Labatt Foods"
click at [655, 122] on input "text" at bounding box center [741, 121] width 379 height 25
type input "G"
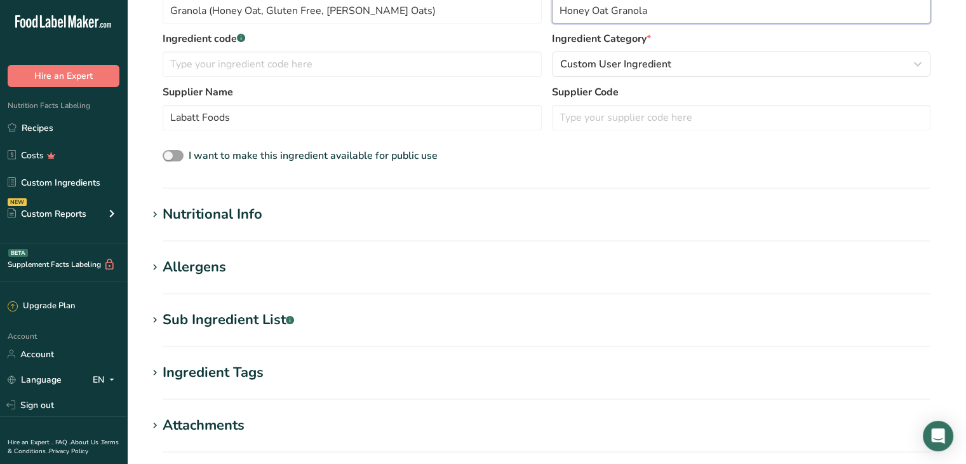
scroll to position [254, 0]
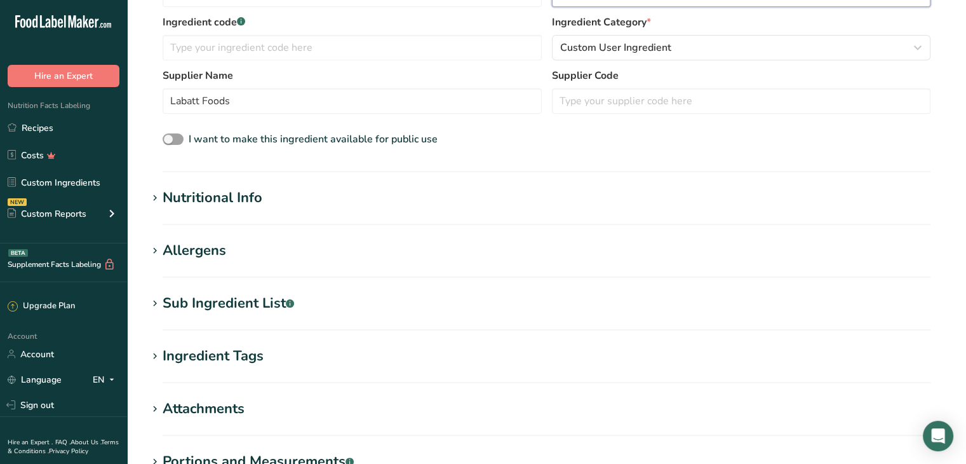
type input "Honey Oat Granola"
click at [182, 199] on div "Nutritional Info" at bounding box center [213, 197] width 100 height 21
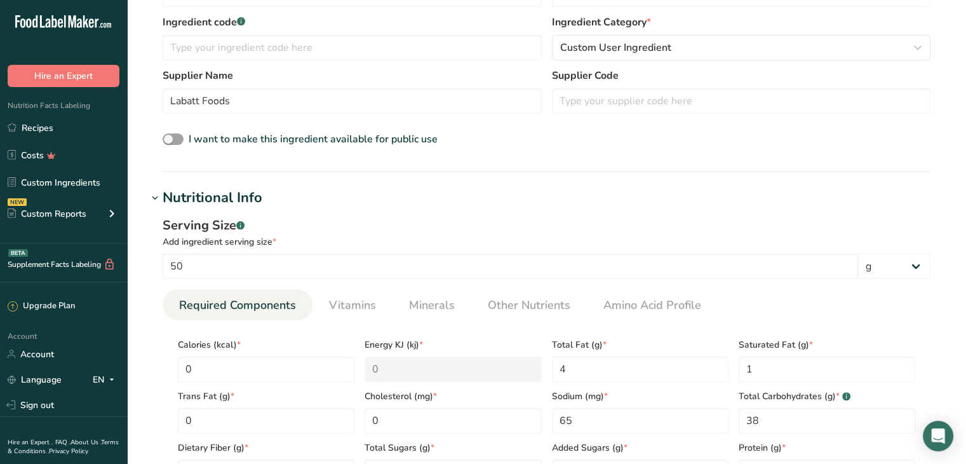
click at [518, 212] on div "Serving Size .a-a{fill:#347362;}.b-a{fill:#fff;} Add ingredient serving size * …" at bounding box center [546, 355] width 799 height 294
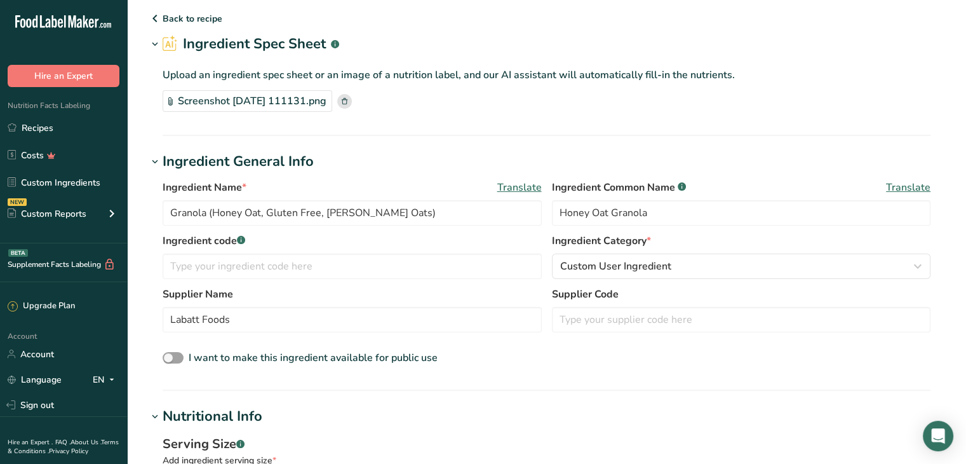
scroll to position [0, 0]
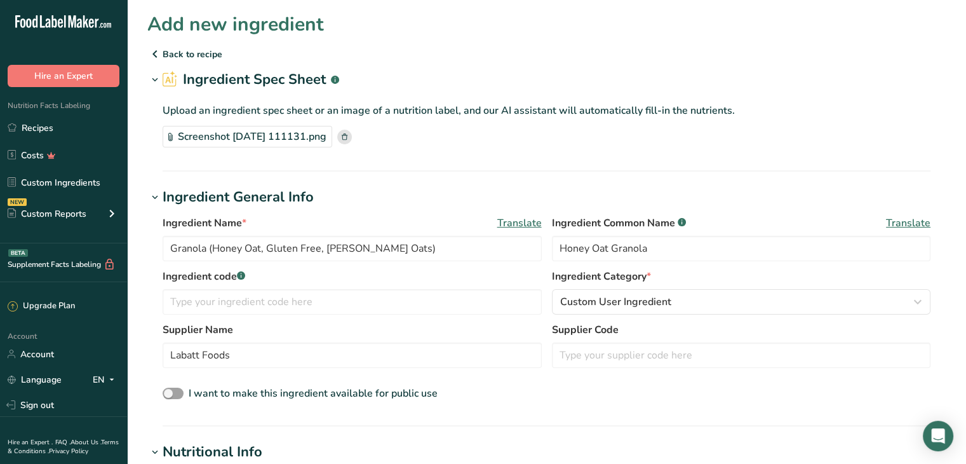
click at [483, 136] on div "Screenshot 2025-09-16 111131.png" at bounding box center [547, 137] width 768 height 22
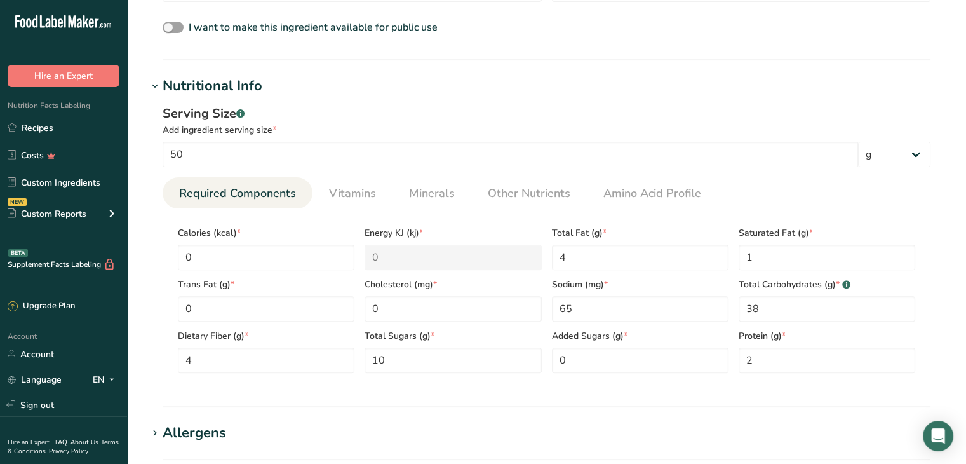
scroll to position [381, 0]
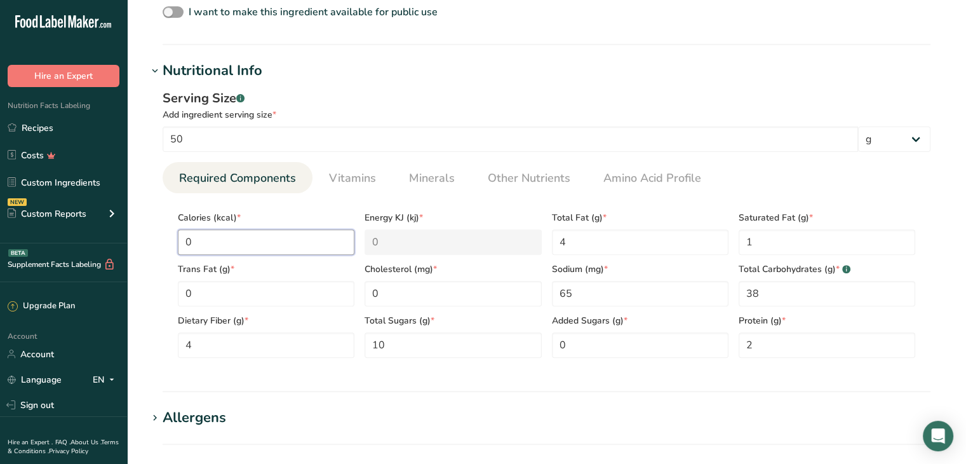
drag, startPoint x: 246, startPoint y: 237, endPoint x: 150, endPoint y: 232, distance: 96.7
click at [150, 232] on div "Serving Size .a-a{fill:#347362;}.b-a{fill:#fff;} Add ingredient serving size * …" at bounding box center [546, 228] width 799 height 294
type input "2"
type KJ "8.4"
type input "20"
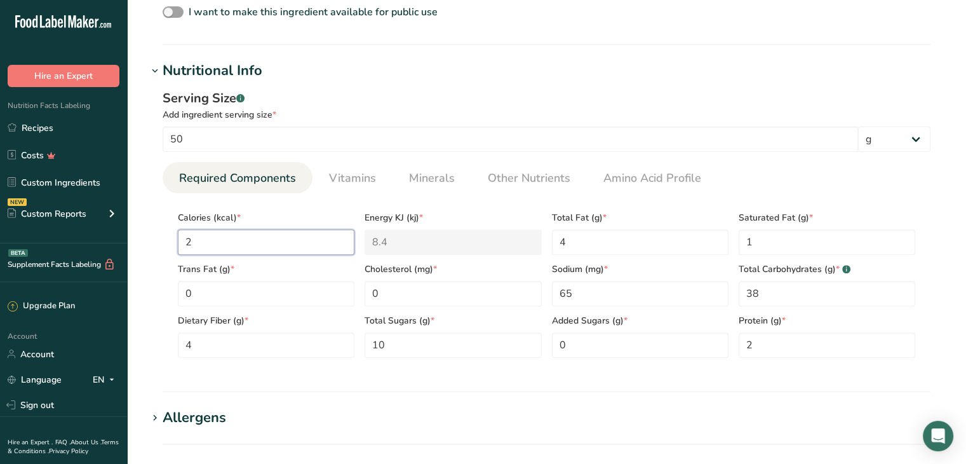
type KJ "83.7"
type input "200"
type KJ "836.8"
type input "200"
click at [421, 78] on h1 "Nutritional Info" at bounding box center [546, 70] width 799 height 21
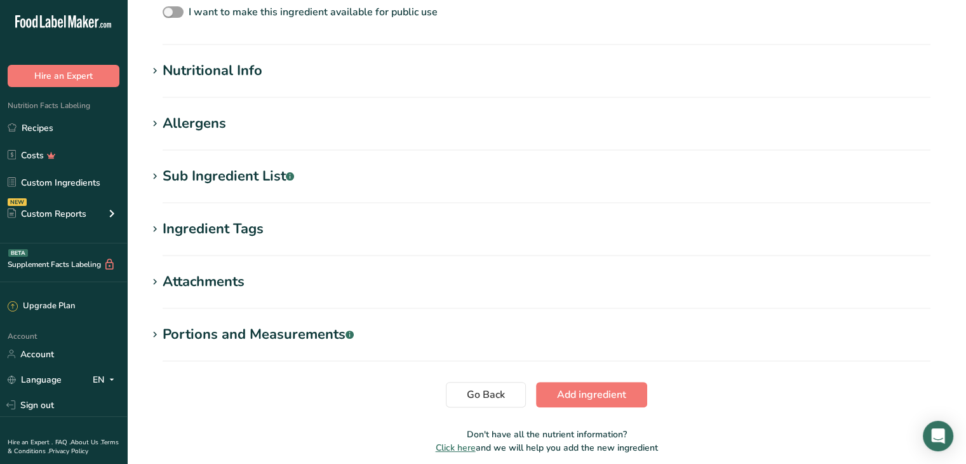
scroll to position [254, 0]
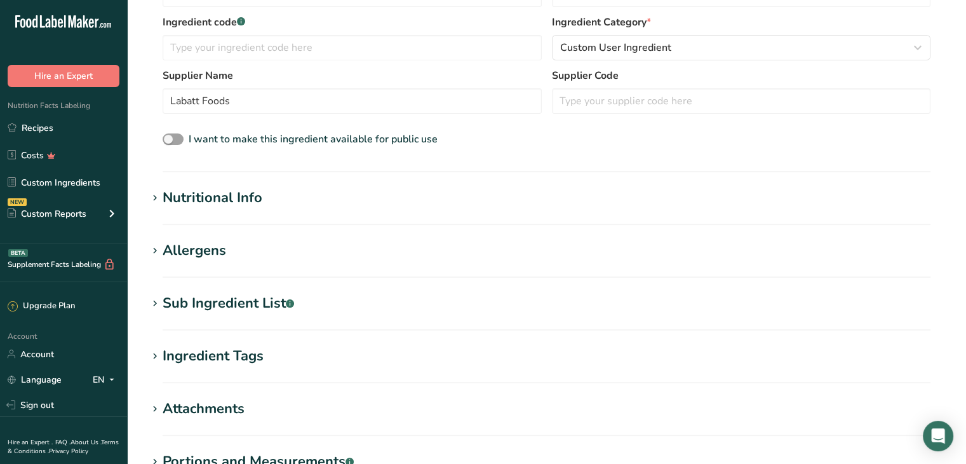
click at [246, 196] on div "Nutritional Info" at bounding box center [213, 197] width 100 height 21
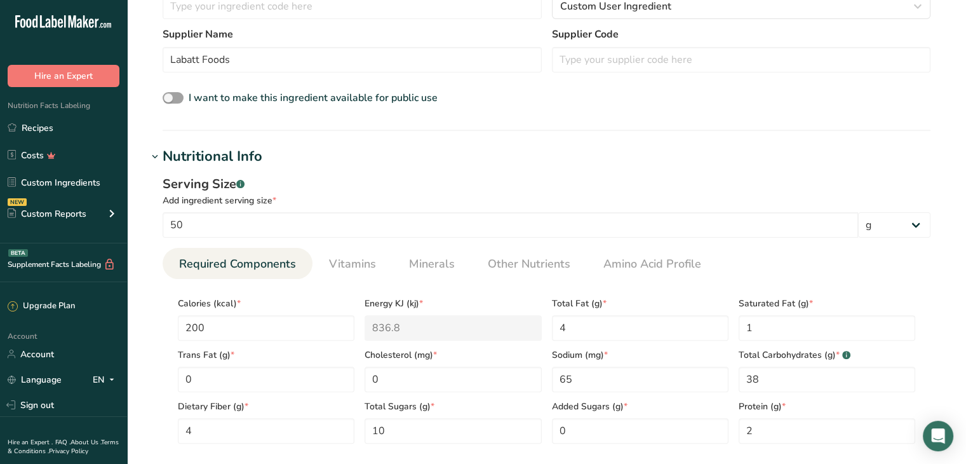
scroll to position [318, 0]
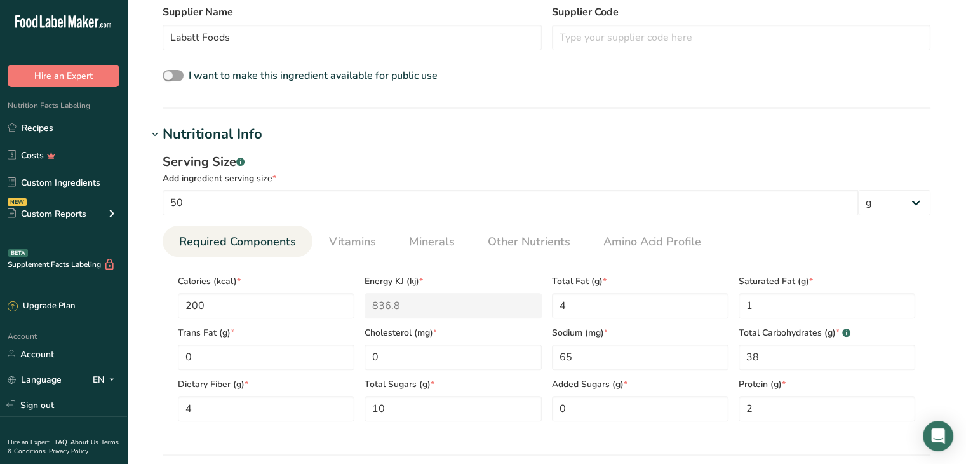
click at [142, 230] on section "Add new ingredient Back to recipe Ingredient Spec Sheet .a-a{fill:#347362;}.b-a…" at bounding box center [546, 257] width 839 height 1150
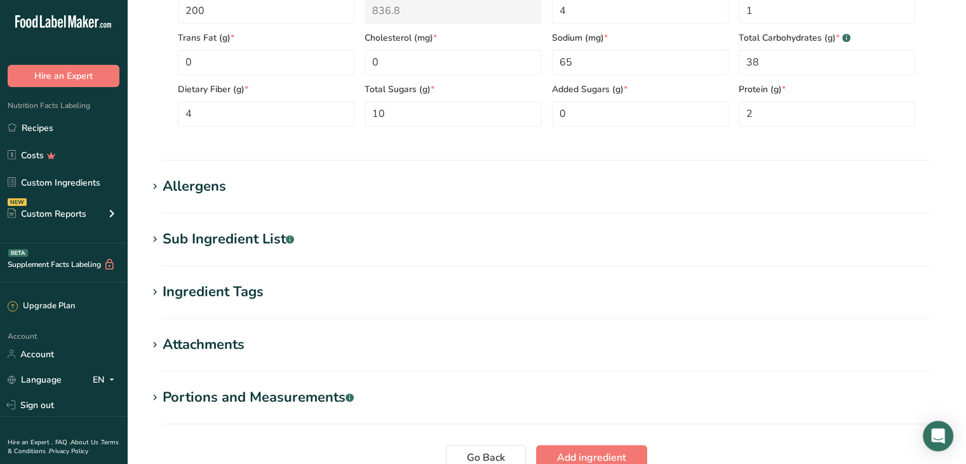
scroll to position [635, 0]
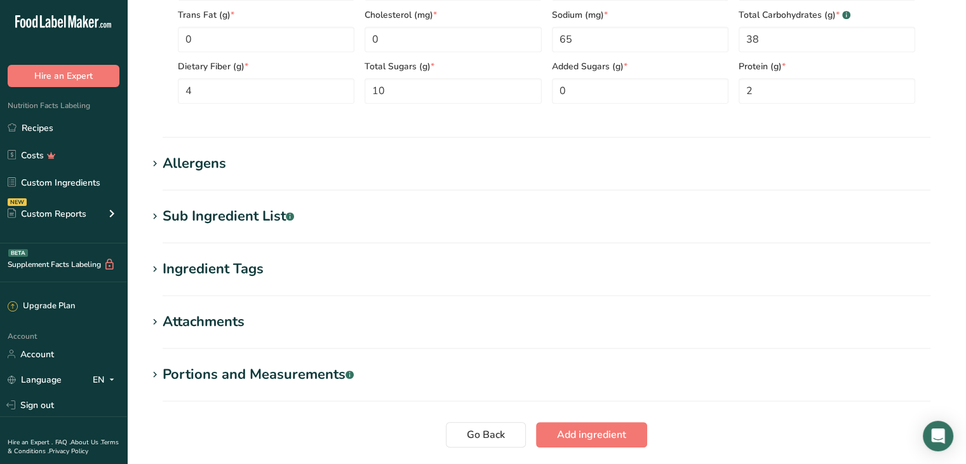
click at [178, 158] on div "Allergens" at bounding box center [195, 163] width 64 height 21
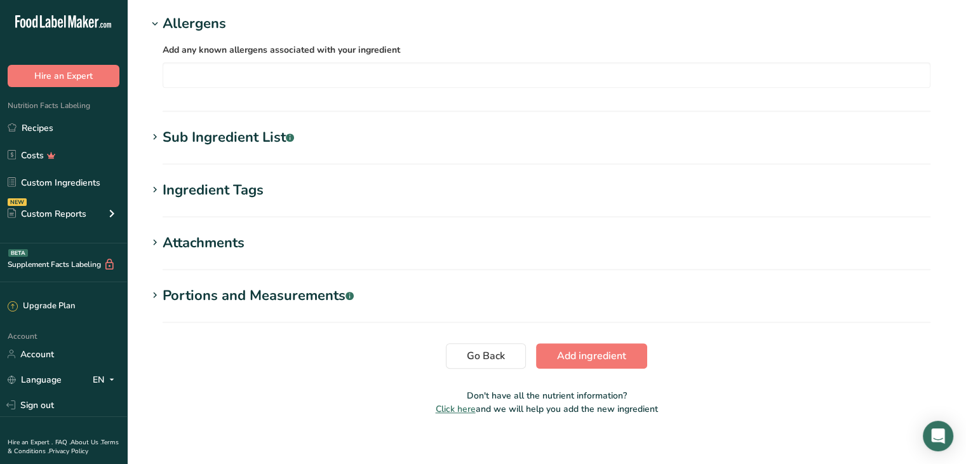
scroll to position [788, 0]
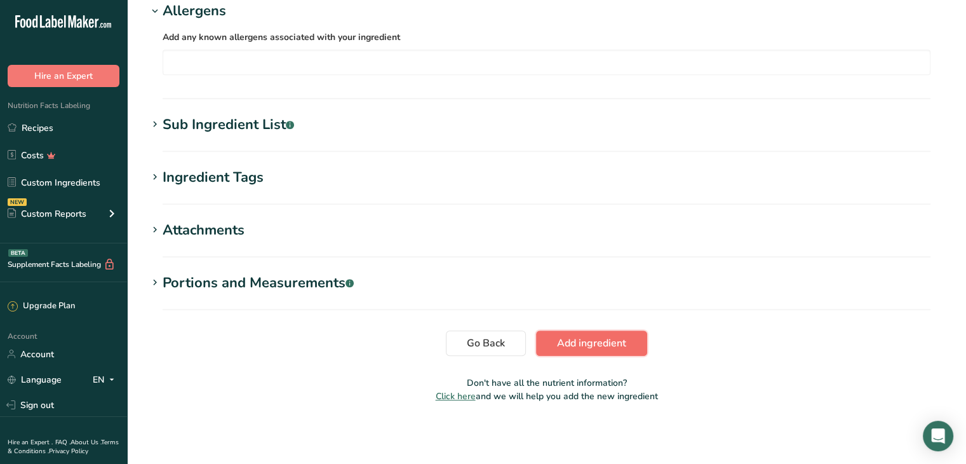
click at [610, 344] on span "Add ingredient" at bounding box center [591, 342] width 69 height 15
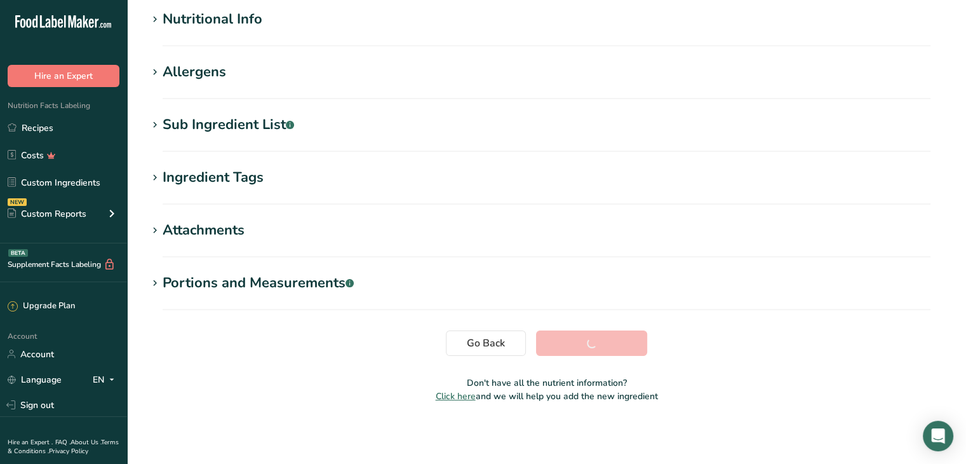
scroll to position [166, 0]
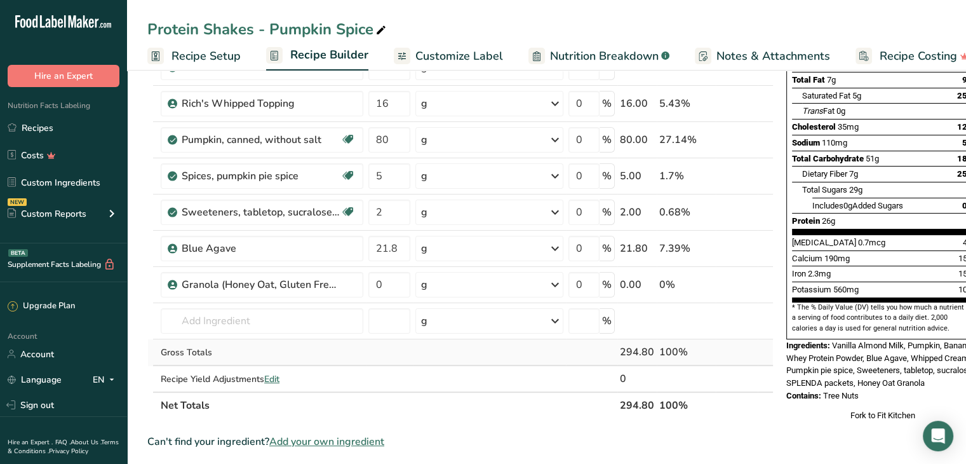
scroll to position [191, 0]
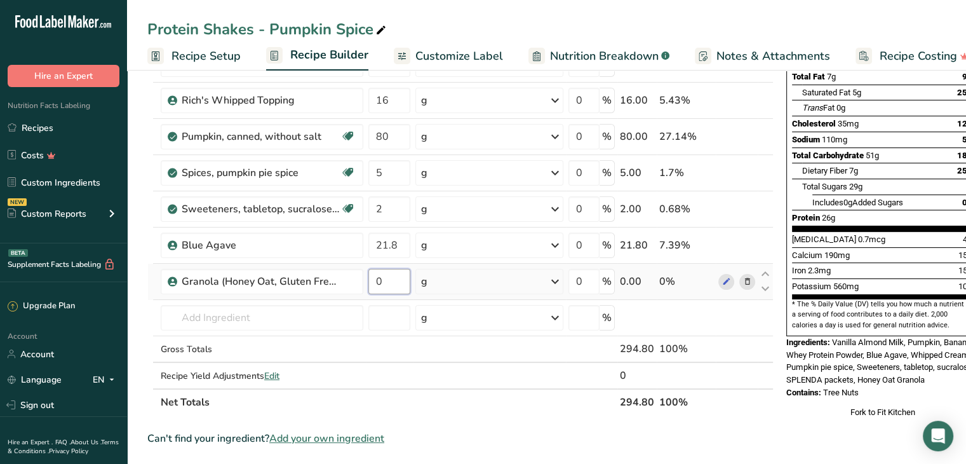
drag, startPoint x: 379, startPoint y: 284, endPoint x: 368, endPoint y: 286, distance: 10.3
click at [368, 286] on input "0" at bounding box center [389, 281] width 42 height 25
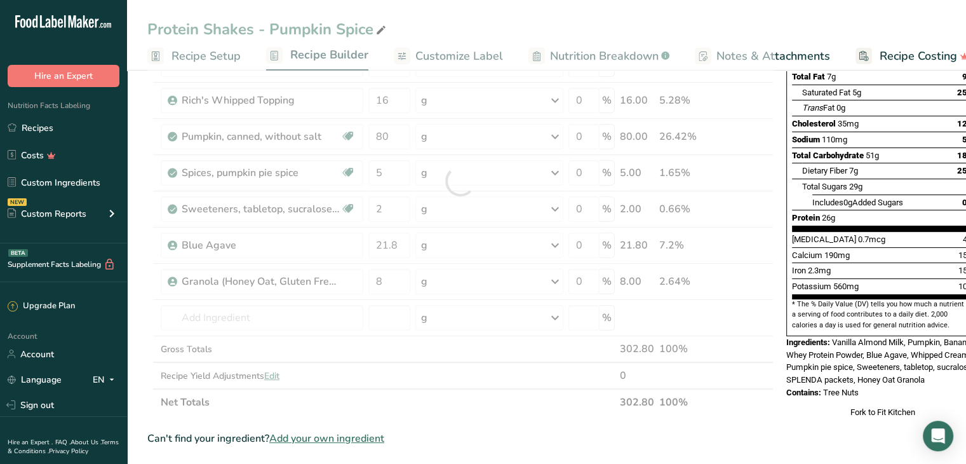
click at [429, 15] on div "Protein Shakes - Pumpkin Spice Recipe Setup Recipe Builder Customize Label Nutr…" at bounding box center [546, 400] width 839 height 1050
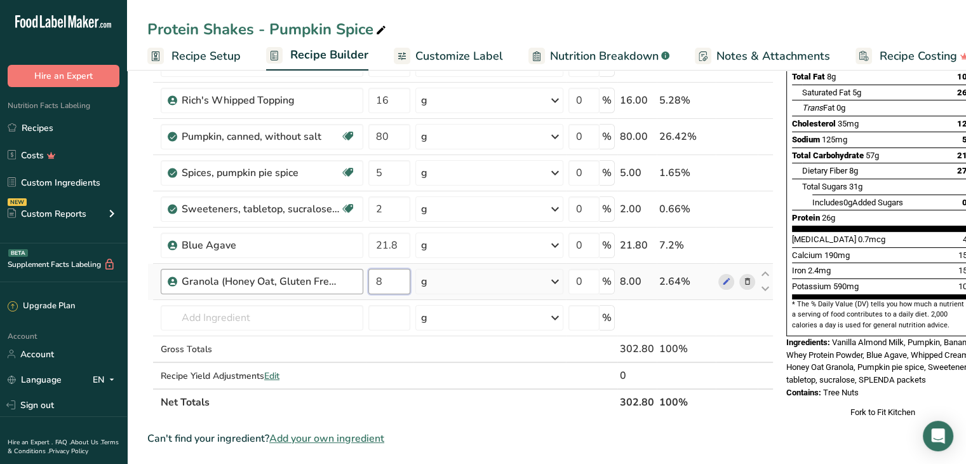
drag, startPoint x: 403, startPoint y: 283, endPoint x: 335, endPoint y: 290, distance: 68.4
click at [335, 290] on tr "Granola (Honey Oat, Gluten Free, Grandy Oats) 8 g Weight Units g kg mg See more…" at bounding box center [460, 282] width 625 height 36
type input "12"
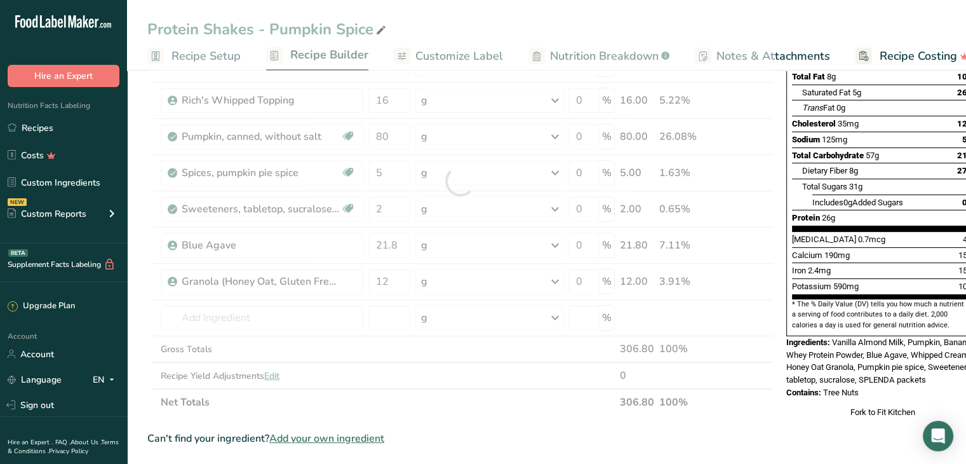
click at [465, 17] on div "Protein Shakes - Pumpkin Spice Recipe Setup Recipe Builder Customize Label Nutr…" at bounding box center [546, 400] width 839 height 1050
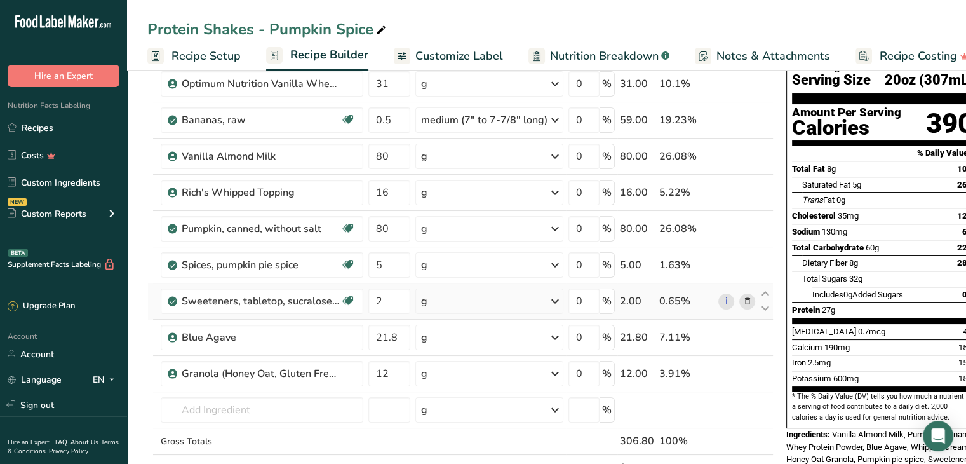
scroll to position [127, 0]
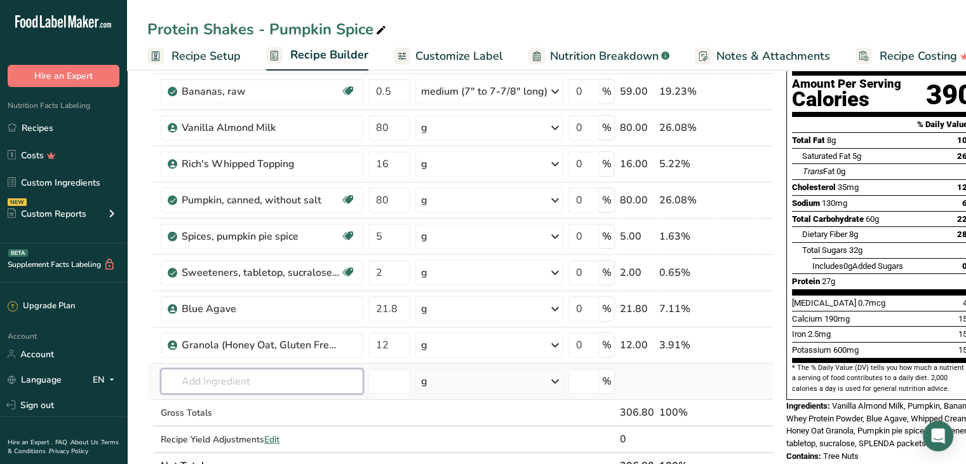
click at [236, 384] on input "text" at bounding box center [262, 380] width 203 height 25
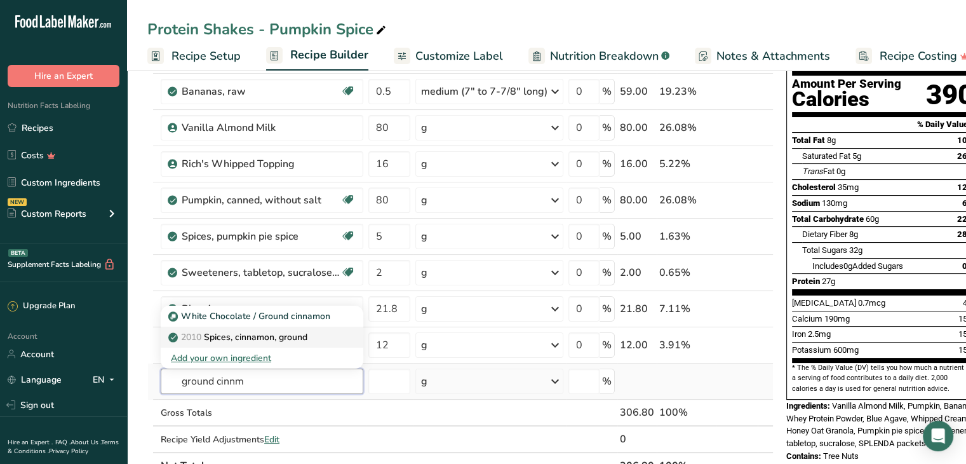
type input "ground cinnm"
click at [262, 337] on p "2010 Spices, cinnamon, ground" at bounding box center [239, 336] width 137 height 13
type input "Spices, cinnamon, ground"
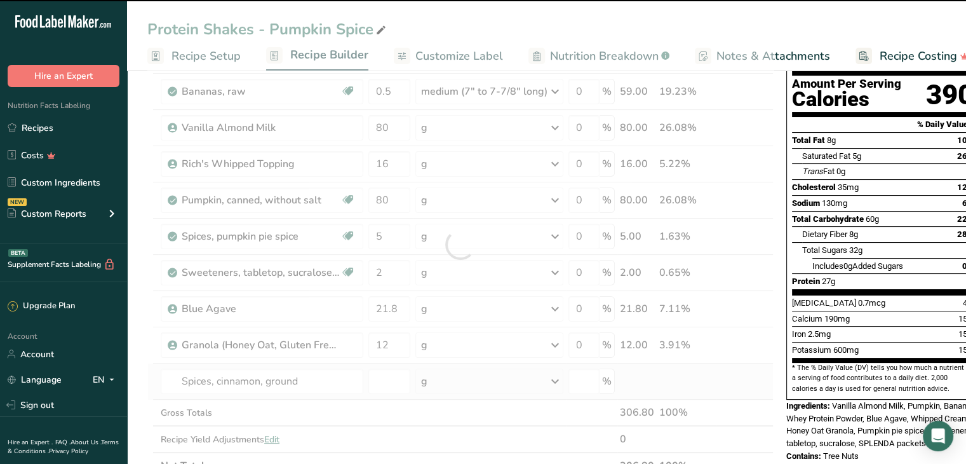
type input "0"
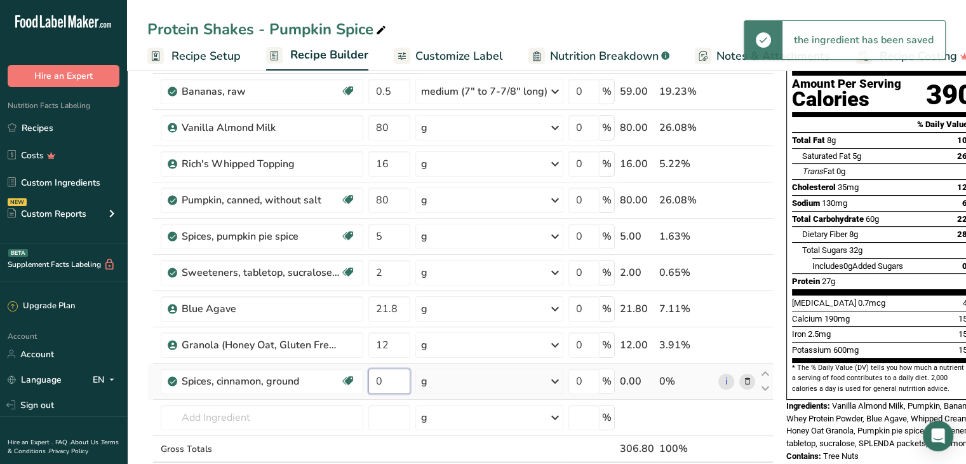
drag, startPoint x: 391, startPoint y: 378, endPoint x: 365, endPoint y: 384, distance: 26.7
click at [366, 384] on td "0" at bounding box center [389, 381] width 47 height 36
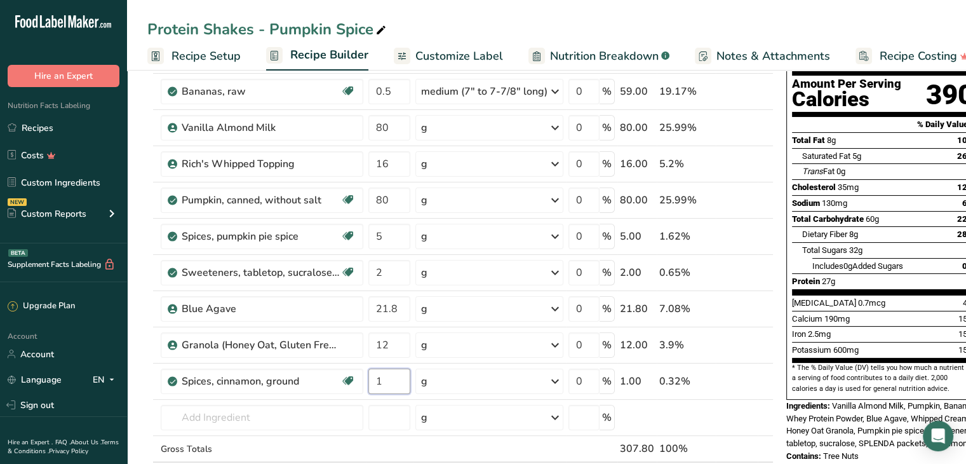
type input "1"
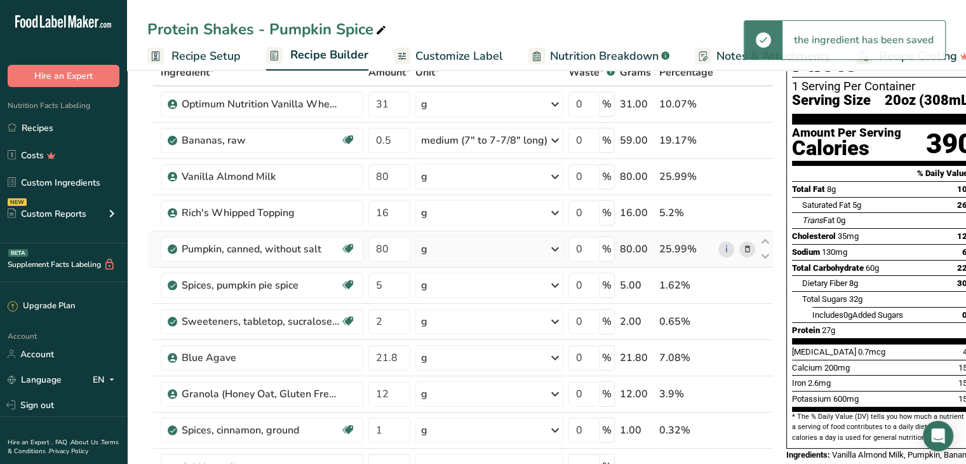
scroll to position [0, 0]
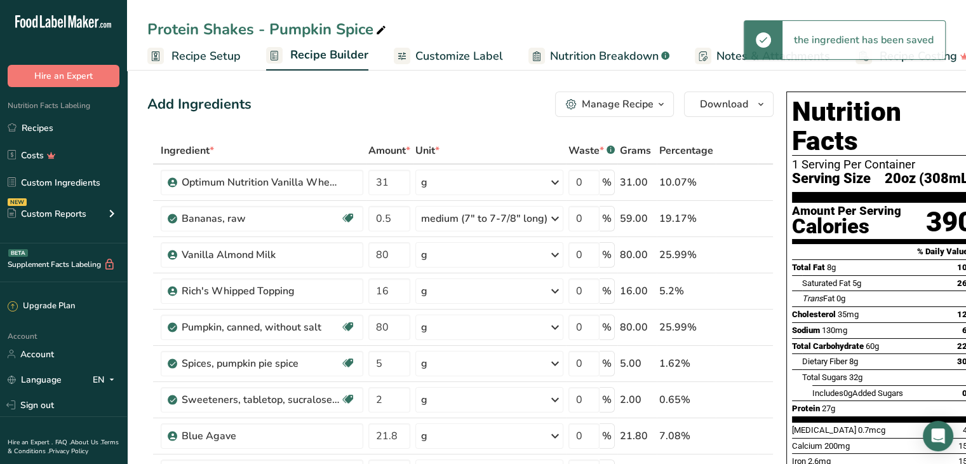
click at [503, 20] on div "Protein Shakes - Pumpkin Spice" at bounding box center [546, 29] width 839 height 23
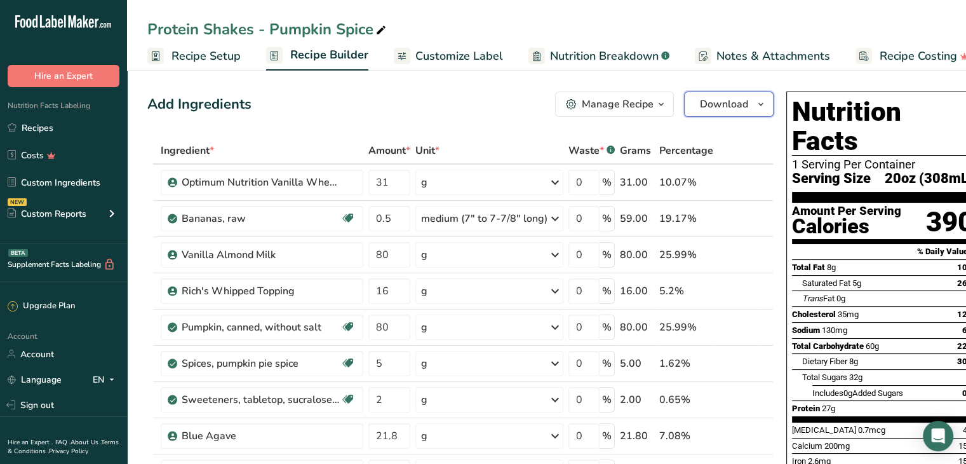
click at [717, 103] on span "Download" at bounding box center [724, 104] width 48 height 15
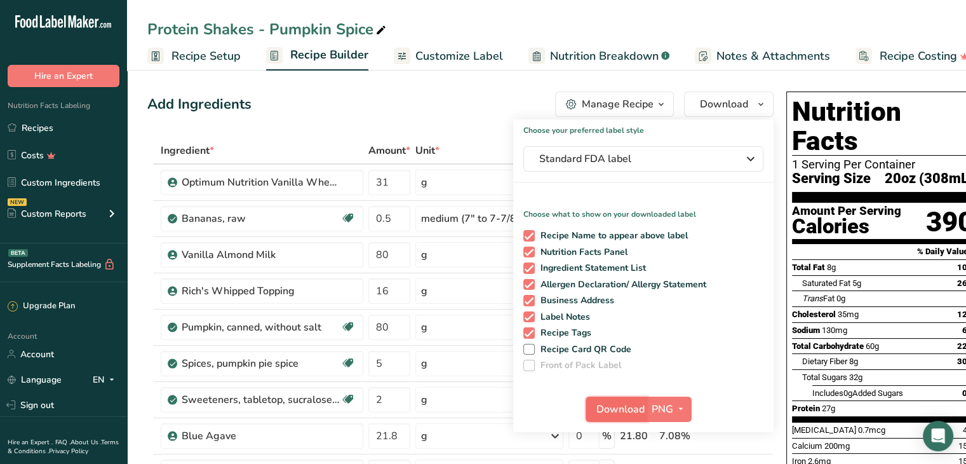
click at [626, 405] on span "Download" at bounding box center [621, 408] width 48 height 15
click at [586, 396] on button "Download" at bounding box center [617, 408] width 62 height 25
